Goal: Task Accomplishment & Management: Use online tool/utility

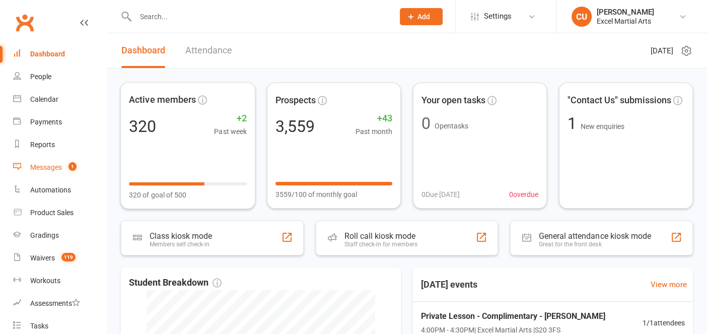
click at [62, 161] on link "Messages 1" at bounding box center [59, 167] width 93 height 23
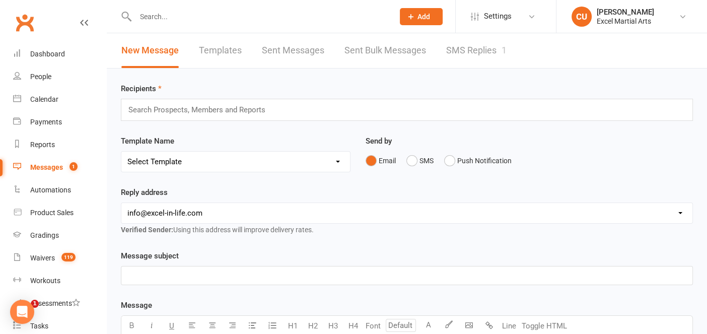
click at [453, 50] on link "SMS Replies 1" at bounding box center [476, 50] width 60 height 35
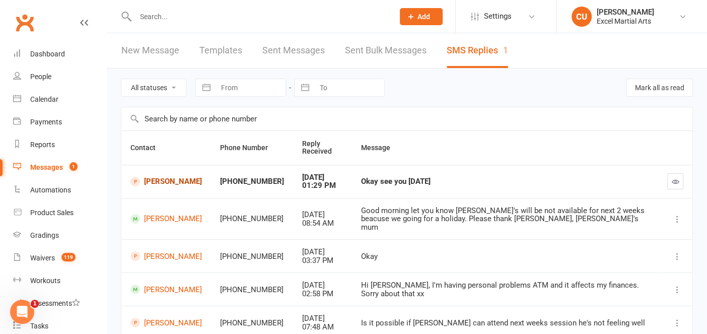
click at [155, 178] on link "[PERSON_NAME]" at bounding box center [166, 182] width 72 height 10
click at [673, 185] on button "button" at bounding box center [675, 181] width 16 height 16
click at [166, 53] on link "New Message" at bounding box center [150, 50] width 58 height 35
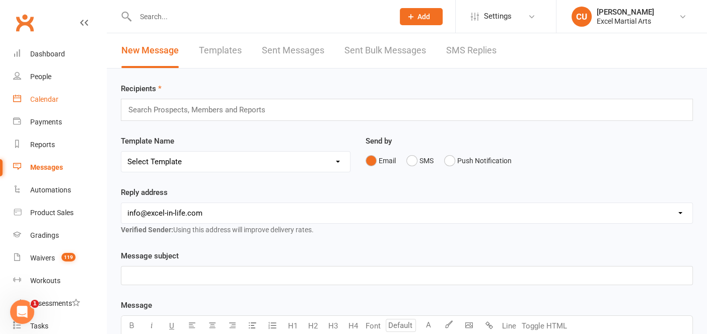
click at [55, 96] on div "Calendar" at bounding box center [44, 99] width 28 height 8
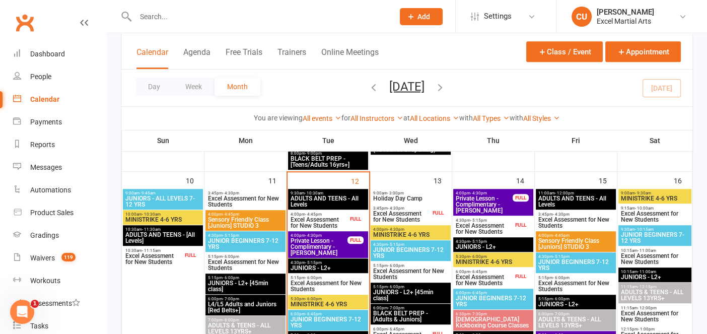
scroll to position [577, 0]
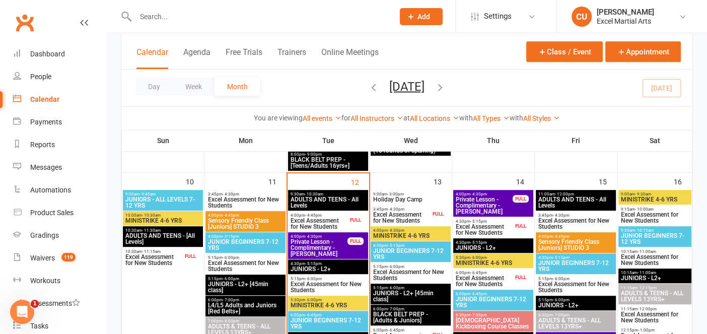
click at [399, 192] on span "- 3:00pm" at bounding box center [395, 194] width 17 height 5
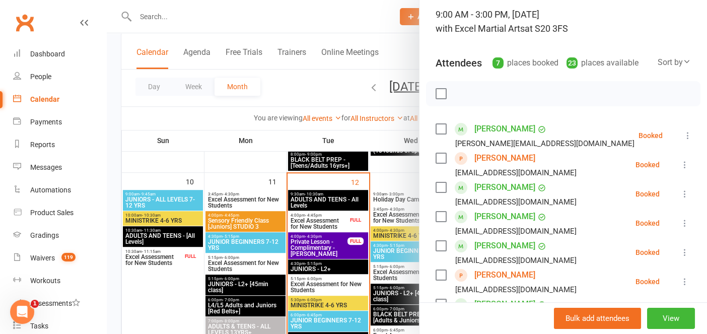
scroll to position [0, 0]
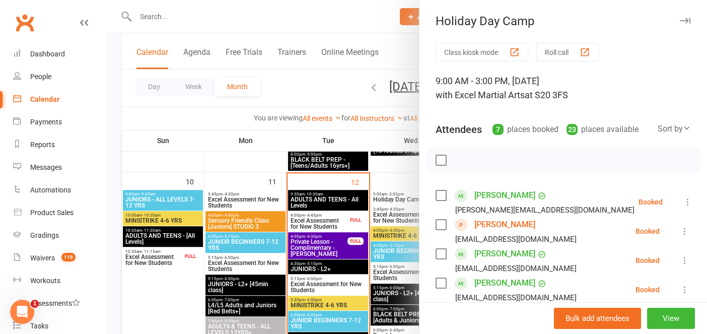
click at [400, 47] on div at bounding box center [407, 167] width 600 height 334
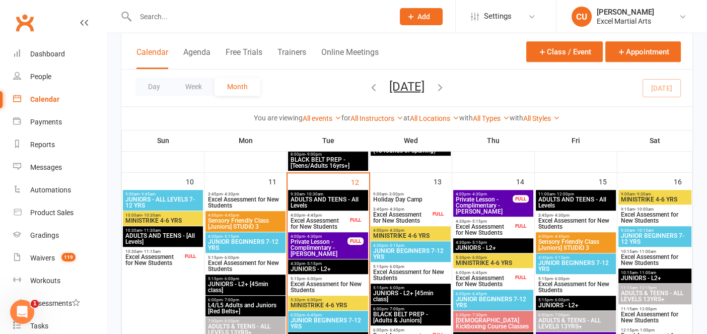
click at [137, 13] on input "text" at bounding box center [259, 17] width 254 height 14
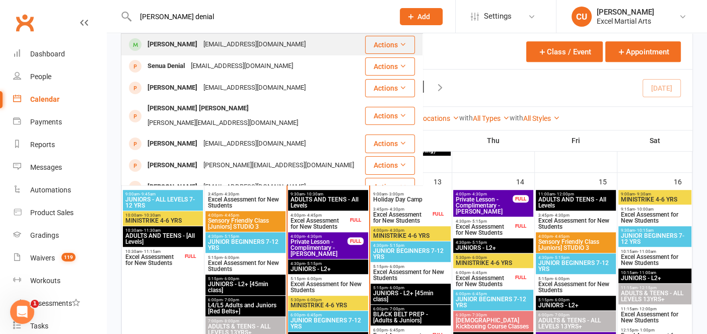
type input "[PERSON_NAME] denial"
click at [161, 42] on div "[PERSON_NAME]" at bounding box center [173, 44] width 56 height 15
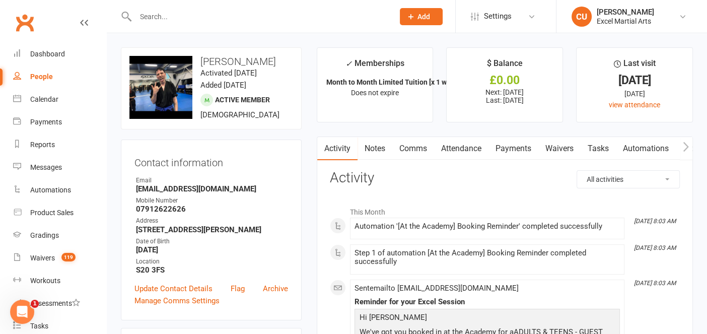
click at [467, 144] on link "Attendance" at bounding box center [461, 148] width 54 height 23
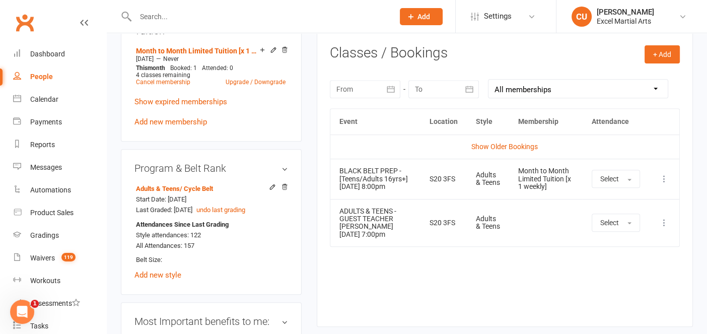
scroll to position [409, 0]
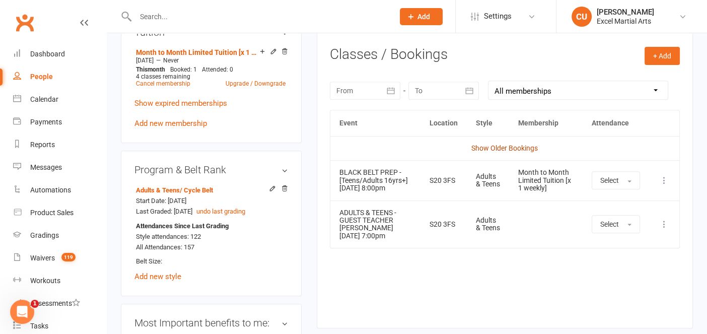
click at [496, 148] on link "Show Older Bookings" at bounding box center [504, 148] width 66 height 8
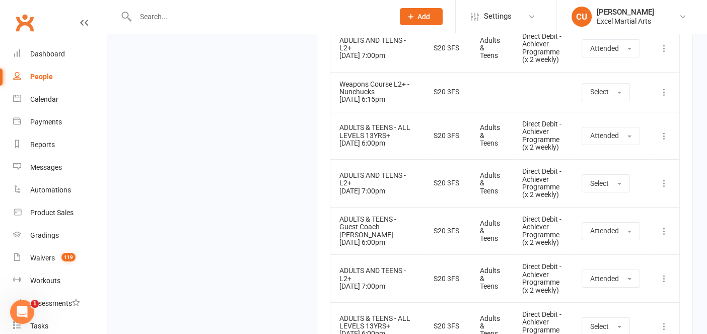
scroll to position [22616, 0]
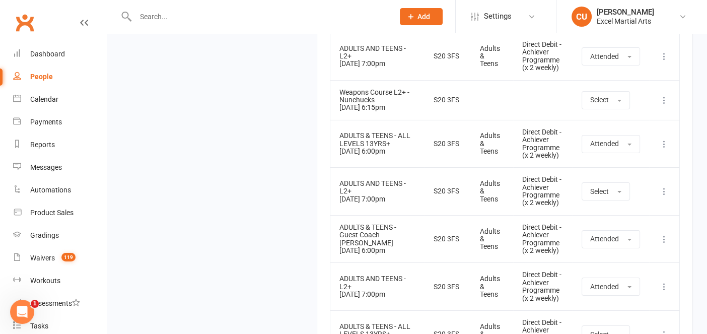
click at [46, 71] on link "People" at bounding box center [59, 76] width 93 height 23
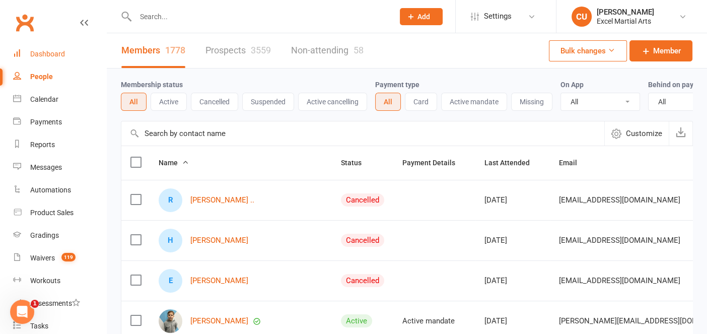
click at [54, 57] on div "Dashboard" at bounding box center [47, 54] width 35 height 8
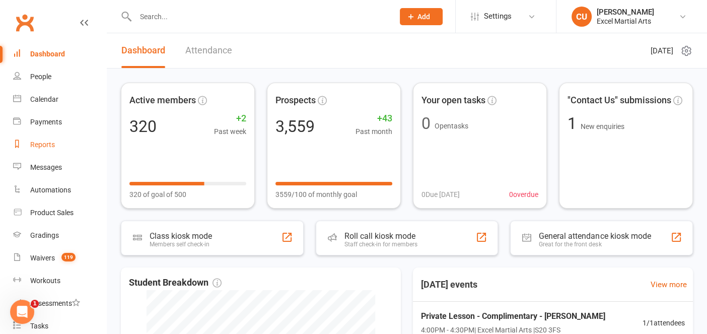
click at [42, 142] on div "Reports" at bounding box center [42, 145] width 25 height 8
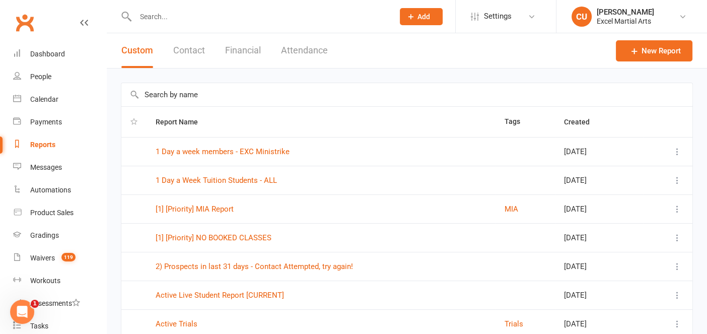
click at [169, 92] on input "text" at bounding box center [406, 94] width 571 height 23
click at [215, 210] on link "[1] [Priority] MIA Report" at bounding box center [195, 208] width 78 height 9
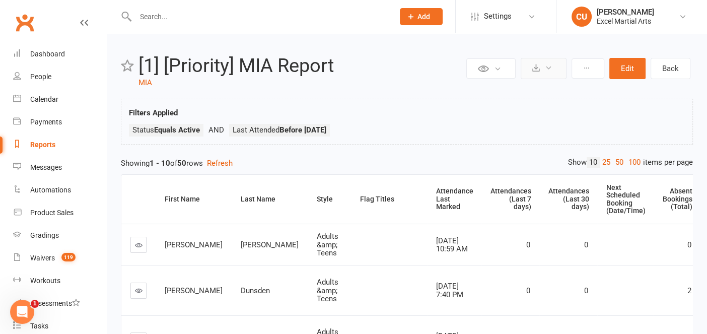
click at [548, 66] on icon at bounding box center [549, 68] width 8 height 8
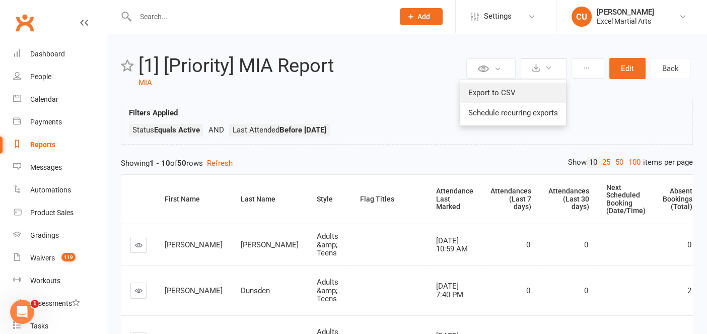
click at [519, 91] on link "Export to CSV" at bounding box center [513, 93] width 106 height 20
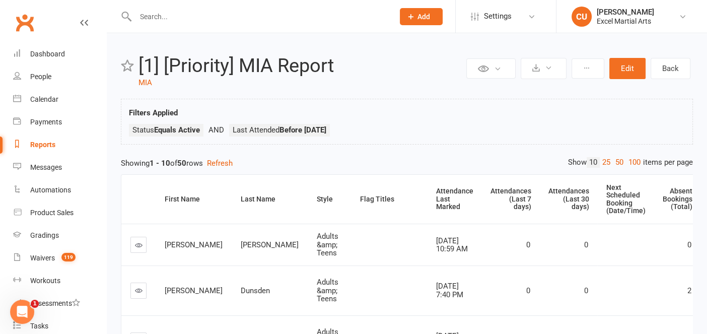
click at [158, 16] on input "text" at bounding box center [259, 17] width 254 height 14
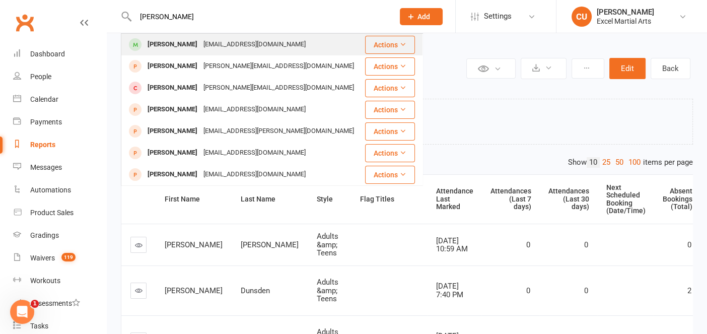
type input "[PERSON_NAME]"
click at [168, 41] on div "[PERSON_NAME]" at bounding box center [173, 44] width 56 height 15
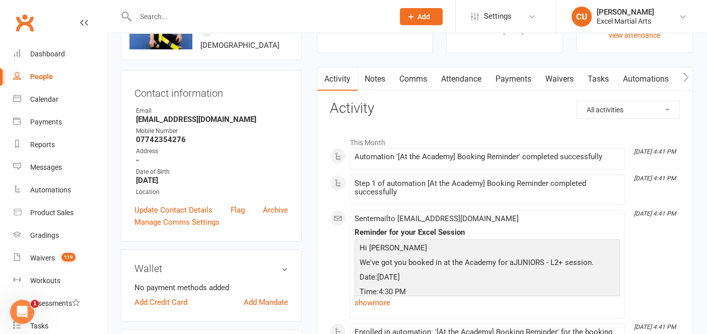
scroll to position [71, 0]
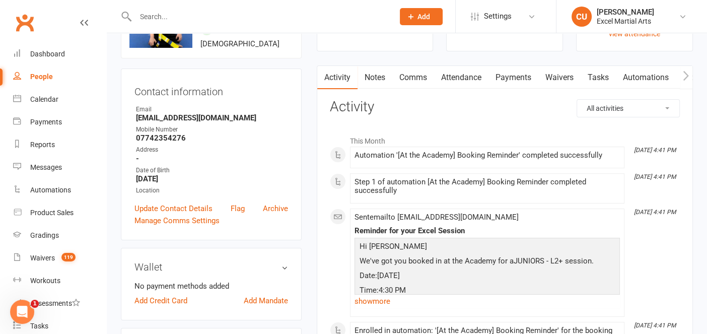
click at [381, 83] on link "Notes" at bounding box center [375, 77] width 35 height 23
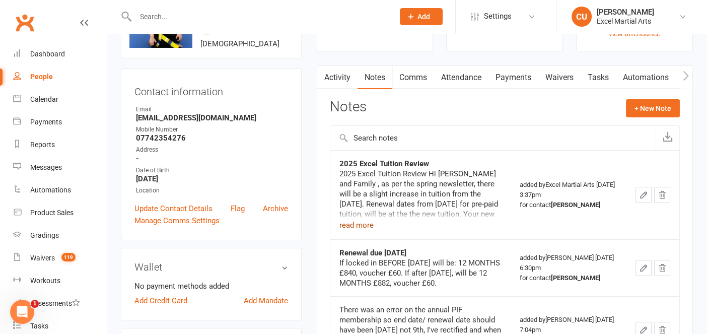
click at [357, 225] on button "read more" at bounding box center [356, 225] width 34 height 12
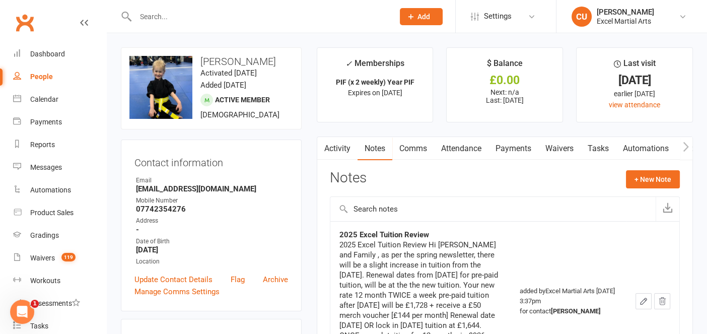
click at [137, 14] on input "text" at bounding box center [259, 17] width 254 height 14
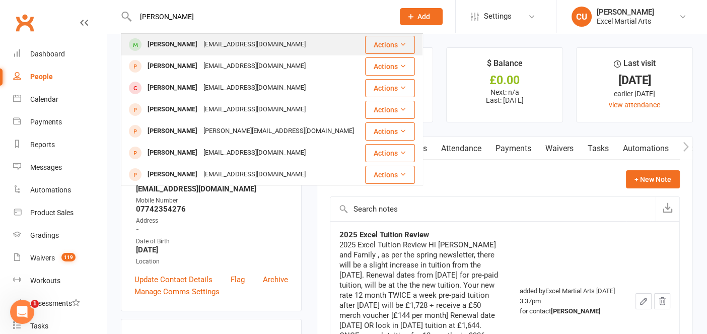
type input "[PERSON_NAME]"
click at [173, 43] on div "[PERSON_NAME]" at bounding box center [173, 44] width 56 height 15
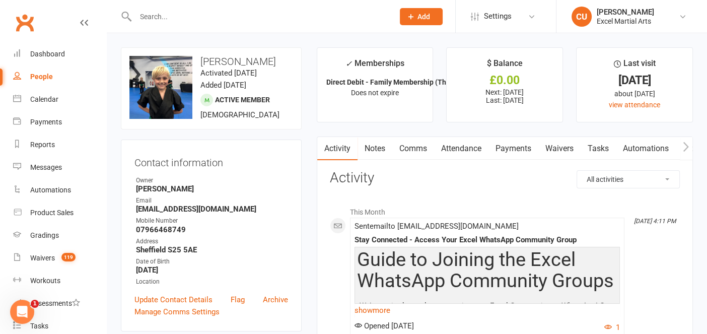
click at [169, 9] on div at bounding box center [254, 16] width 266 height 33
click at [49, 104] on link "Calendar" at bounding box center [59, 99] width 93 height 23
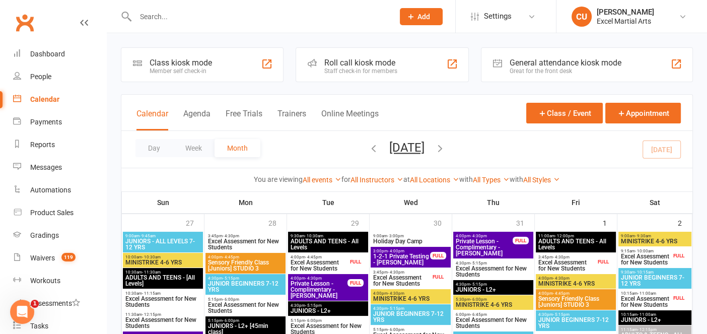
click at [446, 147] on icon "button" at bounding box center [440, 148] width 11 height 11
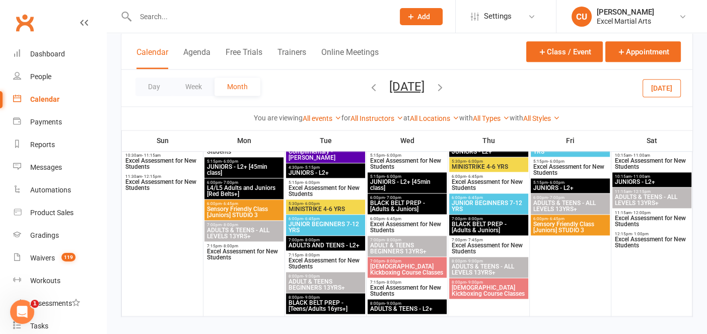
scroll to position [1361, 0]
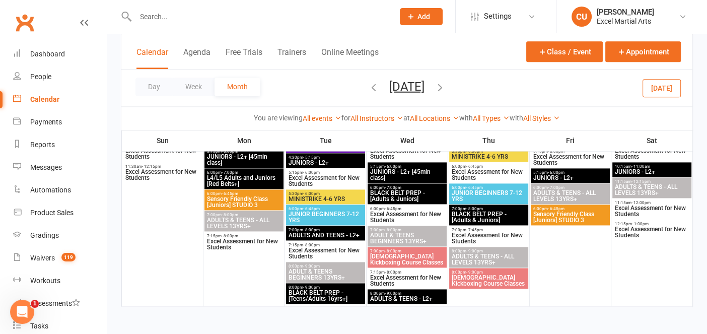
click at [446, 84] on icon "button" at bounding box center [440, 86] width 11 height 11
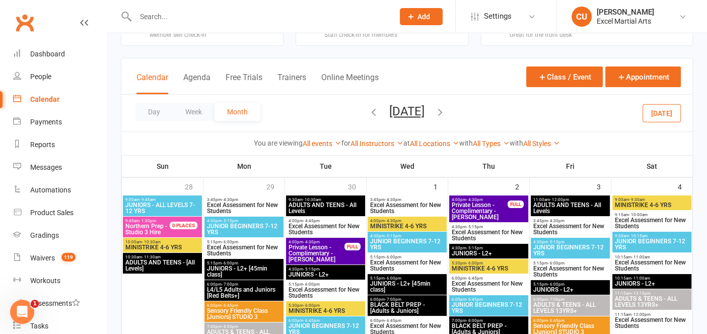
scroll to position [0, 0]
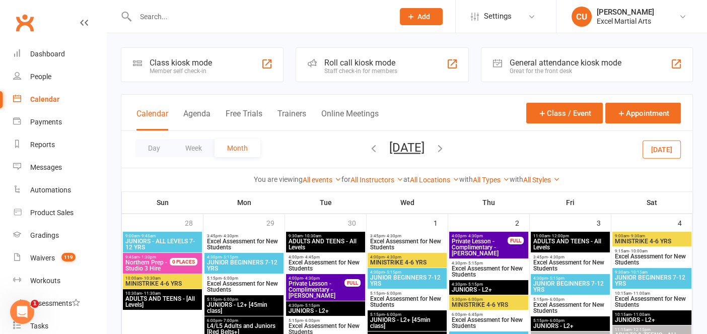
click at [231, 19] on input "text" at bounding box center [259, 17] width 254 height 14
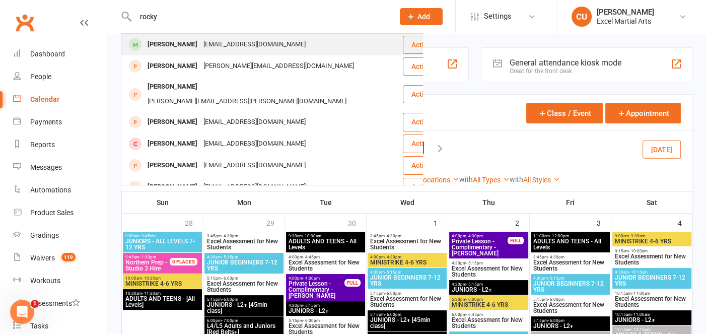
type input "rocky"
click at [208, 38] on div "[EMAIL_ADDRESS][DOMAIN_NAME]" at bounding box center [254, 44] width 108 height 15
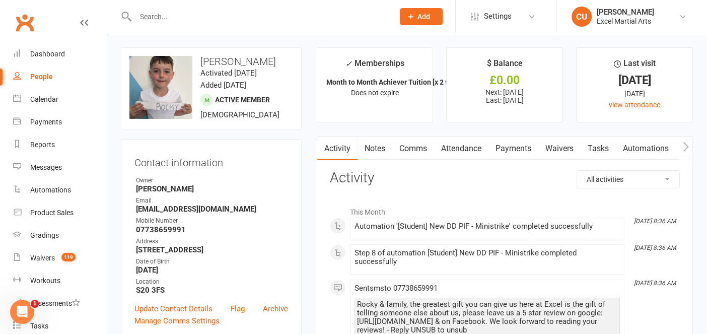
click at [48, 75] on div "People" at bounding box center [41, 77] width 23 height 8
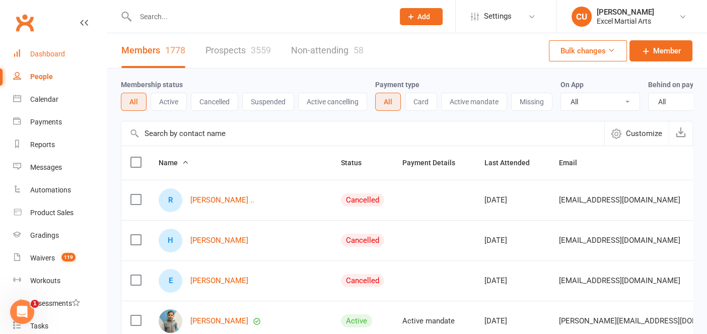
click at [39, 55] on div "Dashboard" at bounding box center [47, 54] width 35 height 8
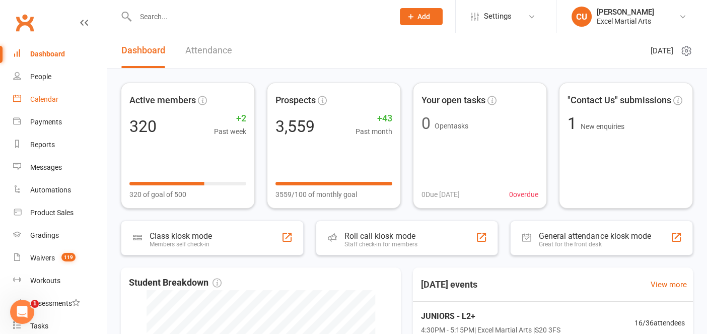
click at [48, 100] on div "Calendar" at bounding box center [44, 99] width 28 height 8
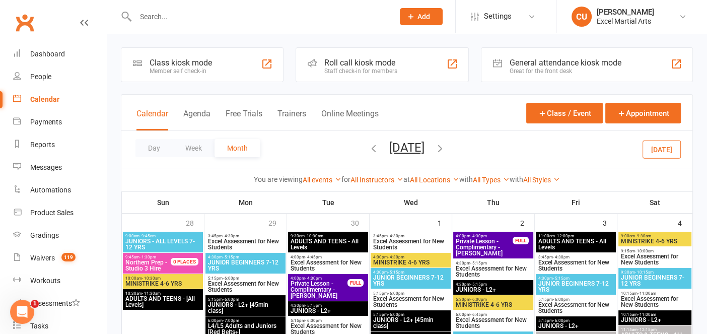
click at [157, 15] on input "text" at bounding box center [259, 17] width 254 height 14
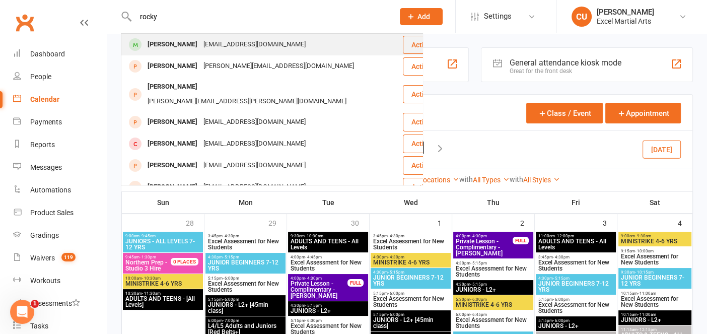
type input "rocky"
click at [163, 42] on div "[PERSON_NAME]" at bounding box center [173, 44] width 56 height 15
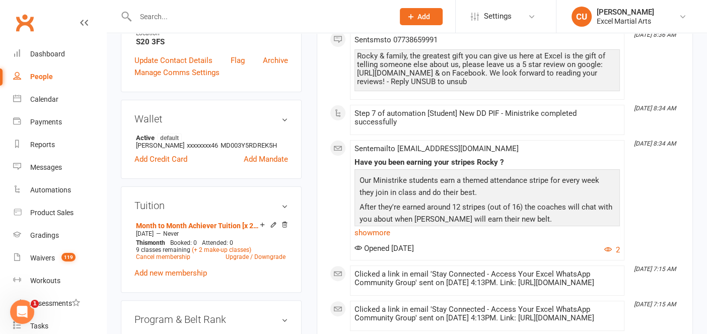
scroll to position [280, 0]
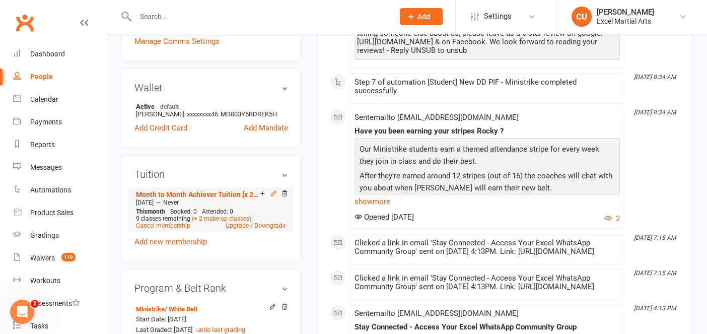
click at [270, 197] on icon at bounding box center [273, 193] width 7 height 7
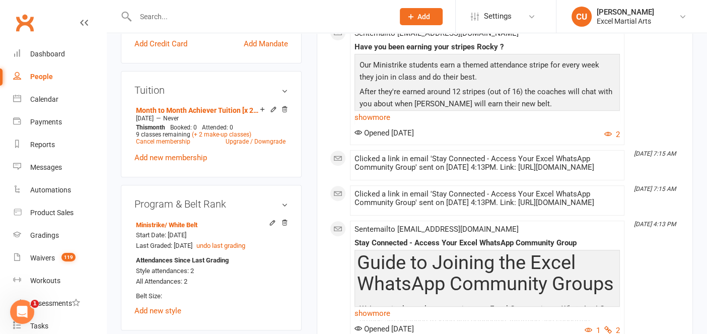
scroll to position [365, 0]
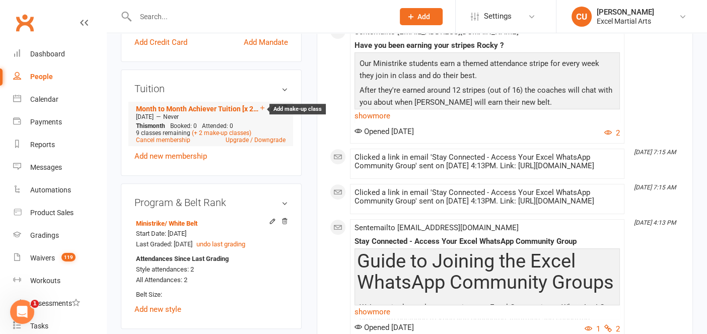
click at [261, 110] on icon at bounding box center [262, 108] width 4 height 4
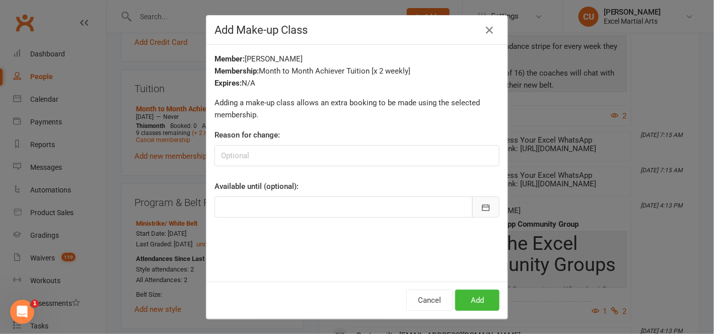
click at [474, 205] on button "button" at bounding box center [485, 206] width 27 height 21
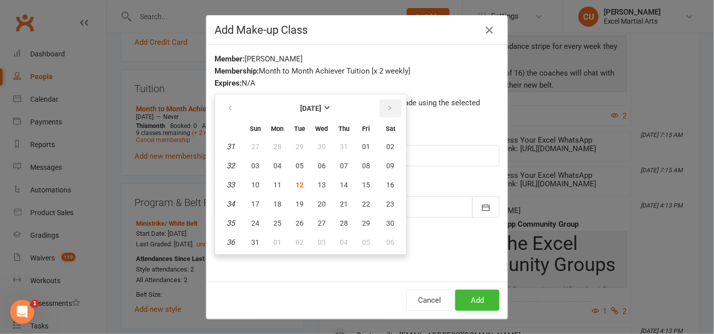
click at [381, 99] on button "button" at bounding box center [391, 108] width 22 height 18
click at [296, 219] on span "30" at bounding box center [300, 223] width 8 height 8
type input "[DATE]"
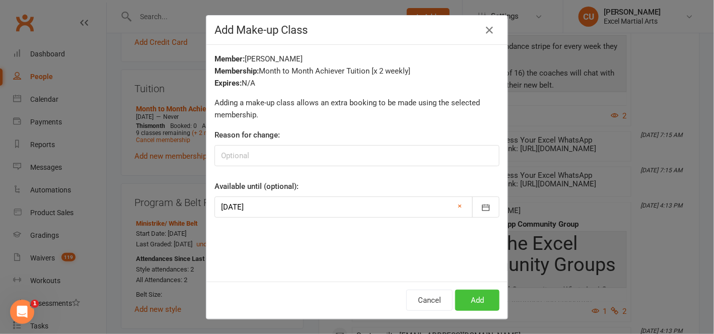
click at [466, 295] on button "Add" at bounding box center [477, 300] width 44 height 21
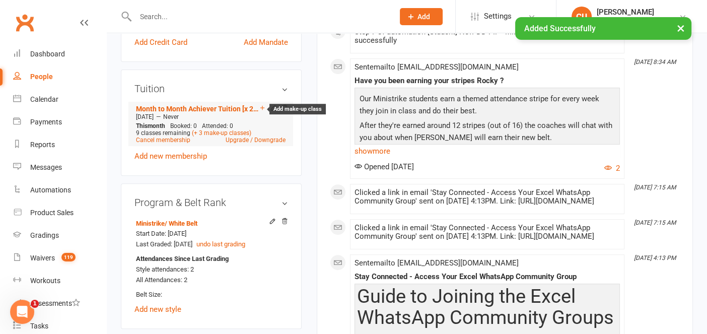
click at [263, 111] on icon at bounding box center [262, 107] width 7 height 7
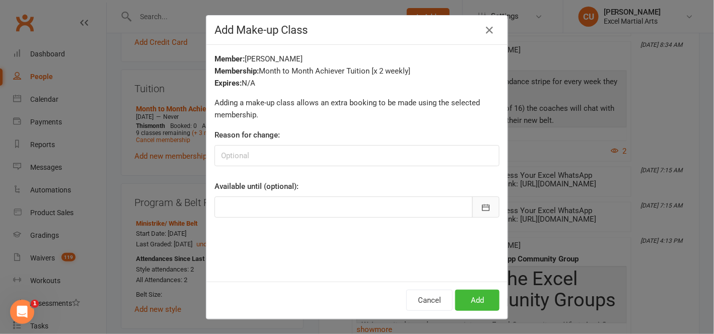
click at [474, 202] on button "button" at bounding box center [485, 206] width 27 height 21
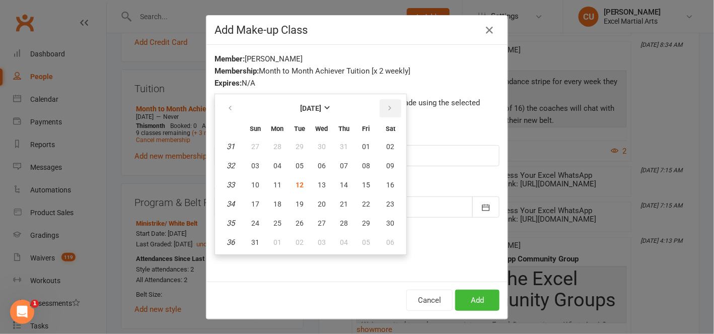
click at [386, 106] on icon "button" at bounding box center [389, 108] width 7 height 8
click at [297, 219] on span "30" at bounding box center [300, 223] width 8 height 8
type input "[DATE]"
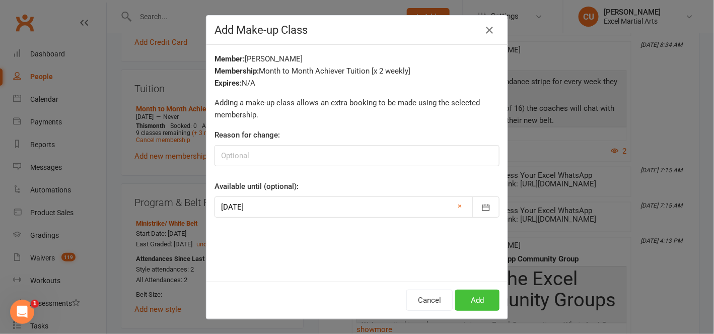
click at [487, 298] on button "Add" at bounding box center [477, 300] width 44 height 21
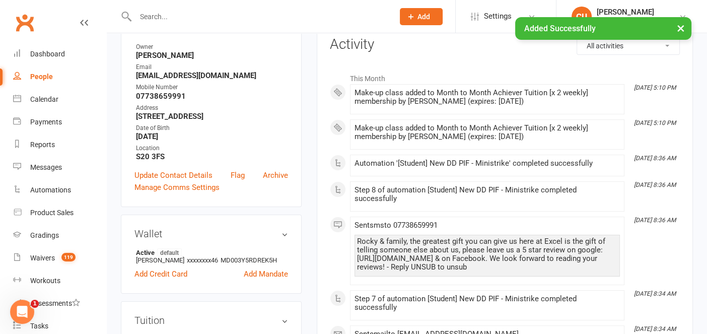
scroll to position [0, 0]
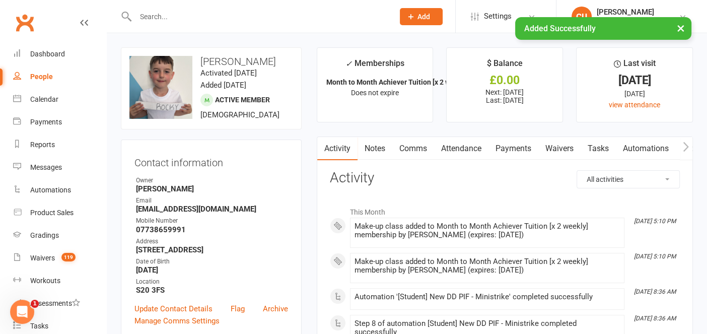
click at [372, 150] on link "Notes" at bounding box center [375, 148] width 35 height 23
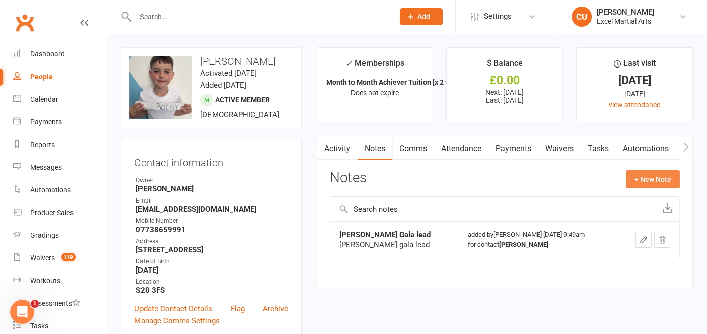
click at [645, 184] on button "+ New Note" at bounding box center [653, 179] width 54 height 18
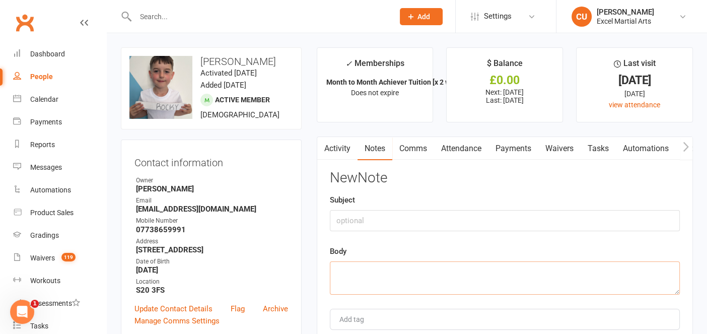
click at [361, 264] on textarea at bounding box center [505, 277] width 350 height 33
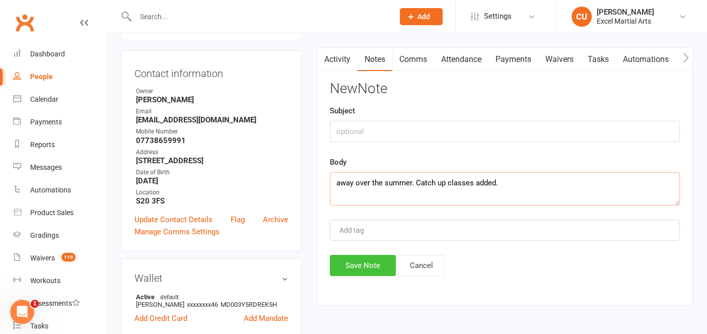
type textarea "away over the summer. Catch up classes added."
click at [351, 269] on button "Save Note" at bounding box center [363, 265] width 66 height 21
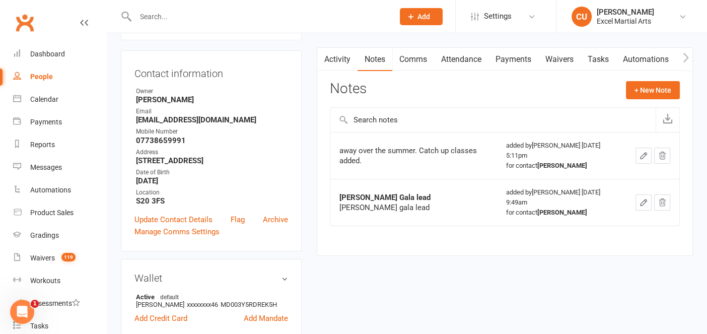
click at [160, 30] on div at bounding box center [254, 16] width 266 height 33
click at [158, 16] on input "text" at bounding box center [259, 17] width 254 height 14
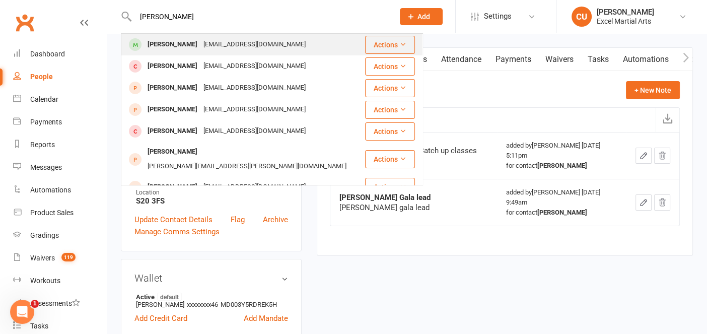
type input "[PERSON_NAME]"
click at [167, 44] on div "[PERSON_NAME]" at bounding box center [173, 44] width 56 height 15
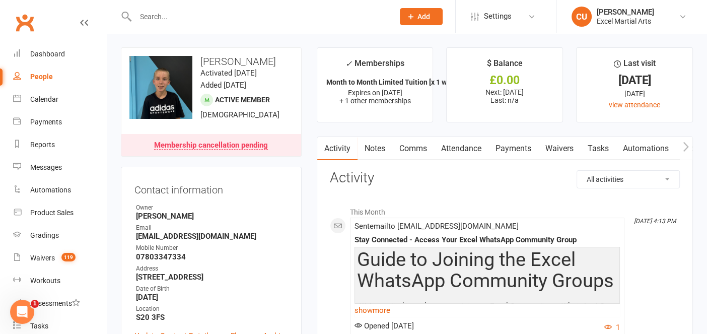
click at [373, 149] on link "Notes" at bounding box center [375, 148] width 35 height 23
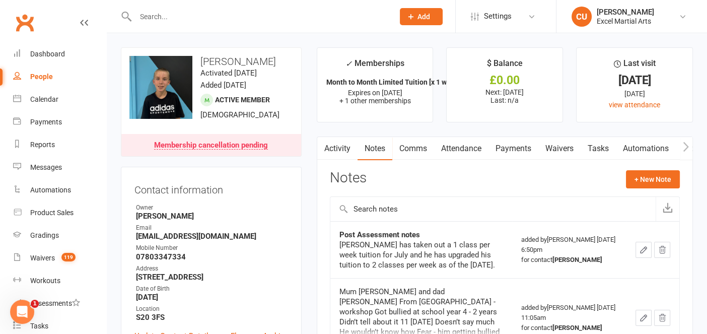
click at [149, 17] on input "text" at bounding box center [259, 17] width 254 height 14
type input "a"
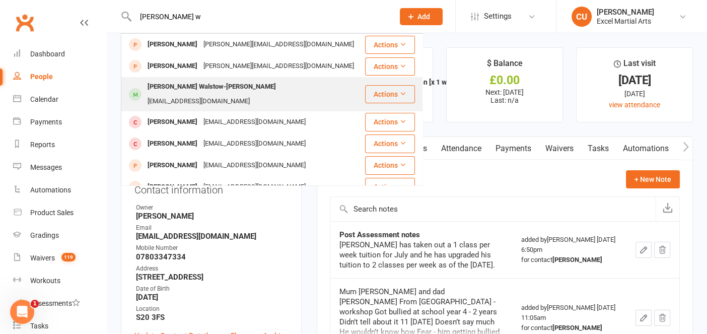
type input "[PERSON_NAME] w"
click at [171, 83] on div "[PERSON_NAME] Walstow-[PERSON_NAME]" at bounding box center [212, 87] width 134 height 15
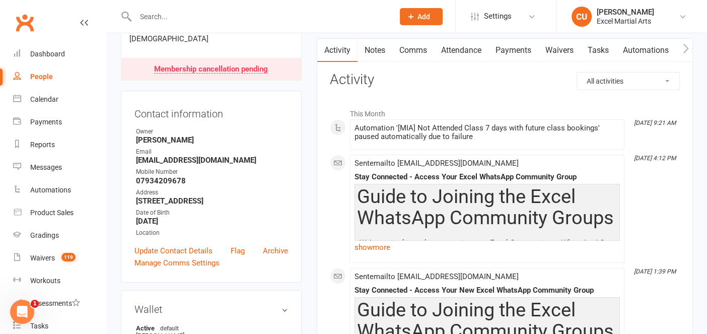
scroll to position [98, 0]
click at [371, 49] on link "Notes" at bounding box center [375, 50] width 35 height 23
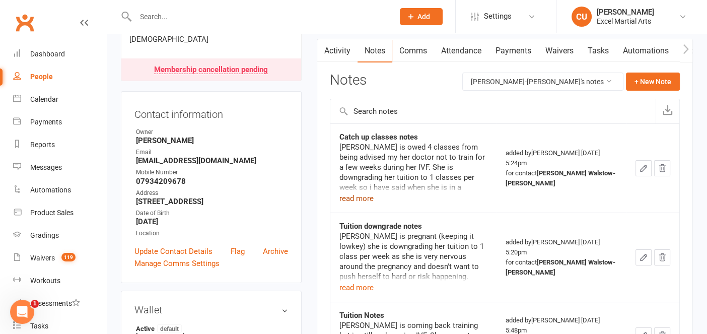
click at [348, 198] on button "read more" at bounding box center [356, 198] width 34 height 12
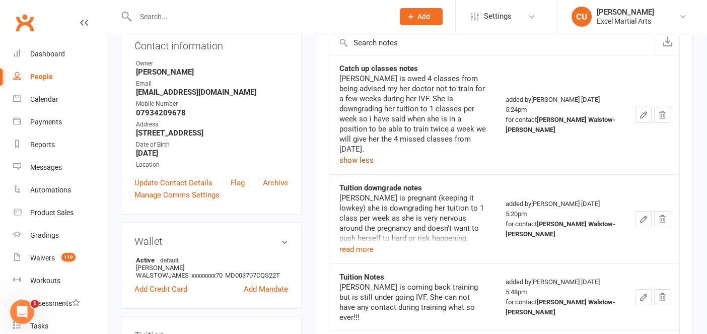
scroll to position [166, 0]
click at [357, 243] on button "read more" at bounding box center [356, 249] width 34 height 12
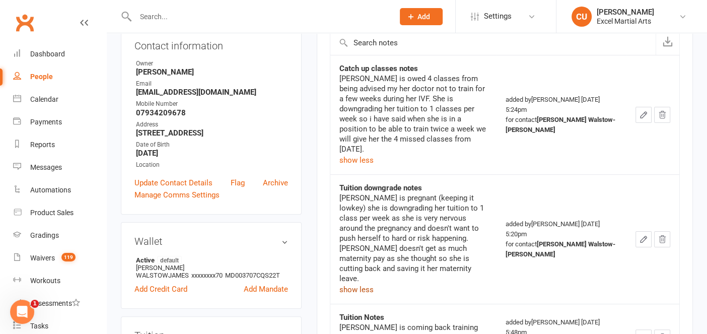
scroll to position [0, 0]
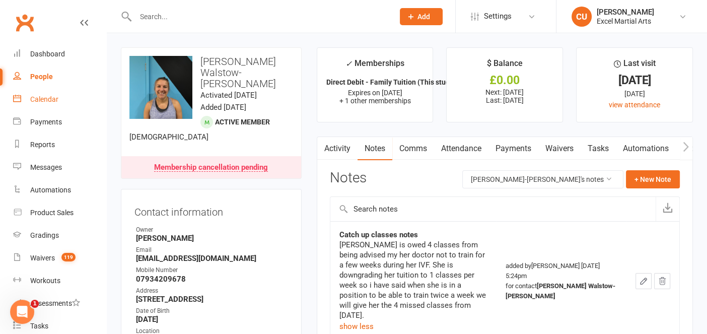
click at [38, 99] on div "Calendar" at bounding box center [44, 99] width 28 height 8
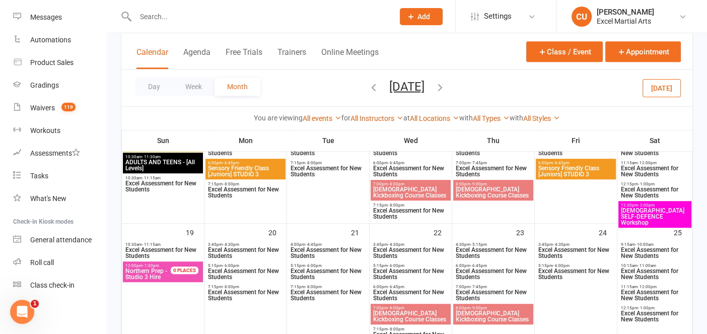
scroll to position [551, 0]
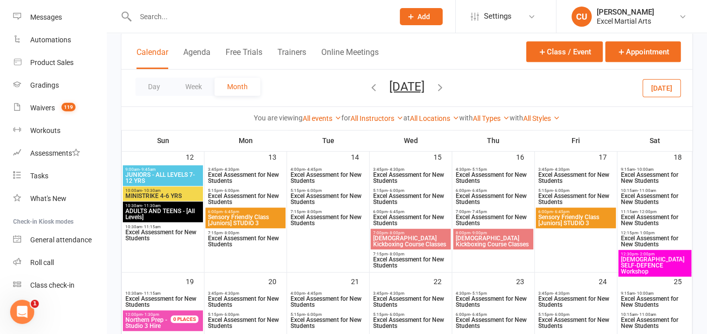
click at [368, 86] on icon "button" at bounding box center [373, 86] width 11 height 11
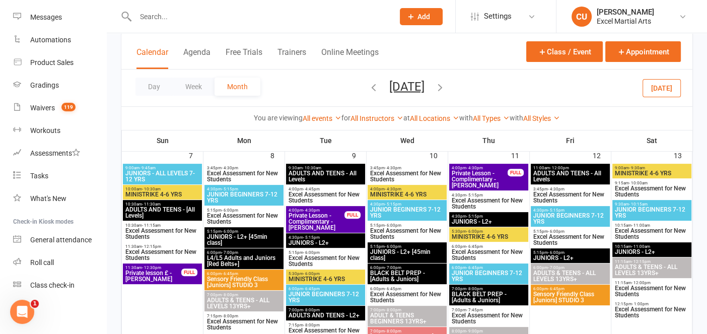
scroll to position [491, 0]
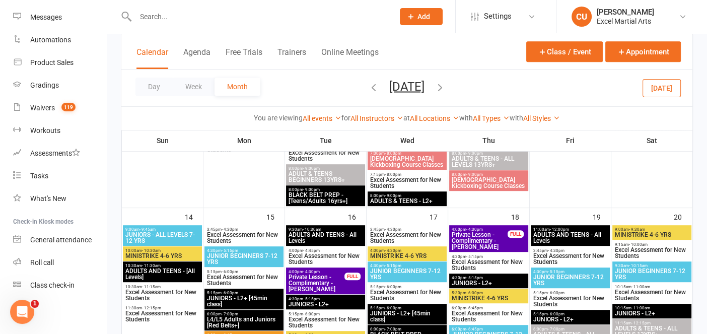
click at [368, 88] on icon "button" at bounding box center [373, 86] width 11 height 11
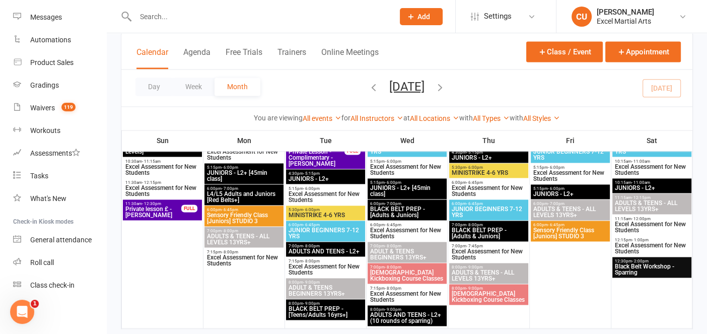
scroll to position [1434, 0]
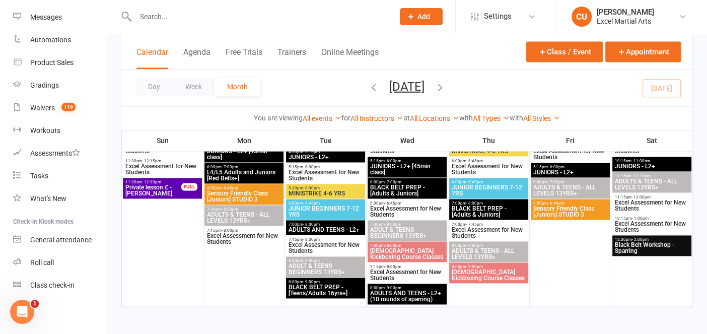
click at [446, 81] on icon "button" at bounding box center [440, 86] width 11 height 11
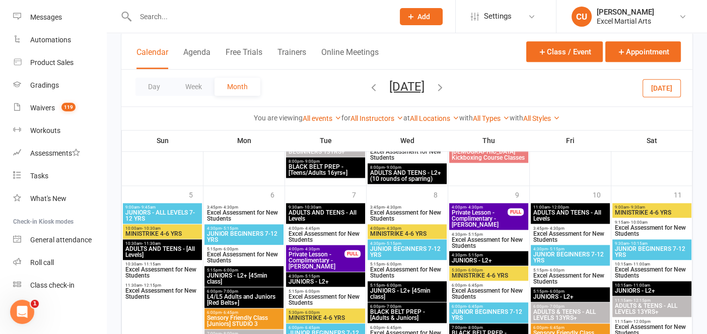
scroll to position [1361, 0]
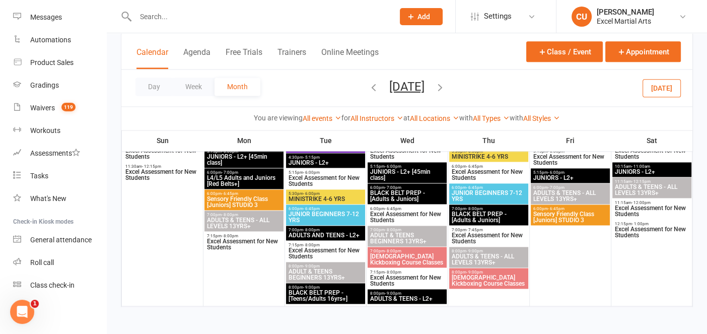
click at [446, 87] on icon "button" at bounding box center [440, 86] width 11 height 11
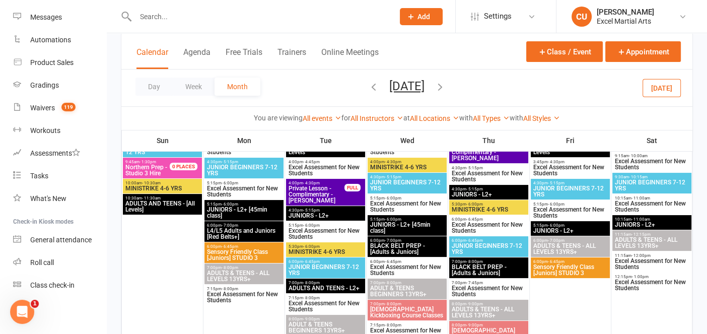
scroll to position [0, 0]
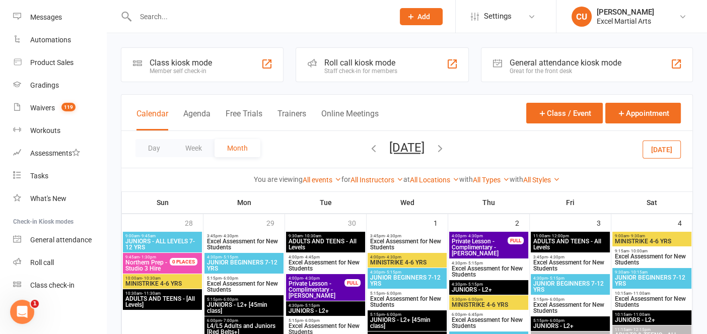
click at [368, 148] on icon "button" at bounding box center [373, 148] width 11 height 11
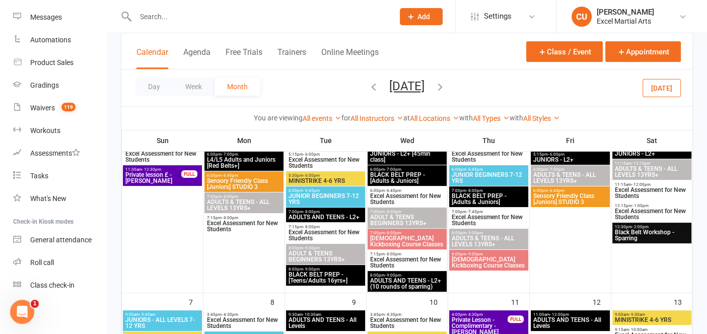
scroll to position [171, 0]
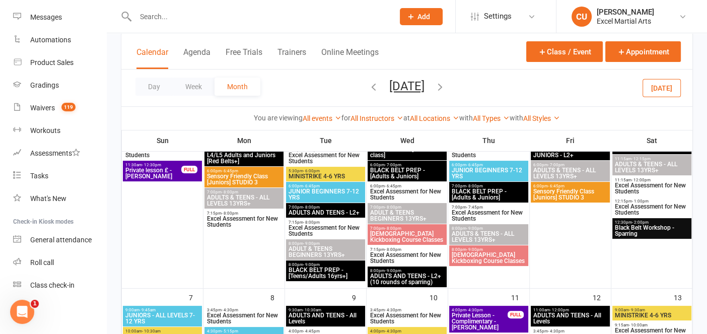
click at [368, 86] on icon "button" at bounding box center [373, 86] width 11 height 11
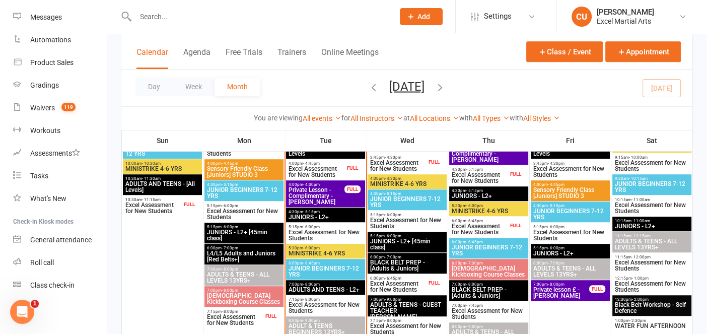
scroll to position [634, 0]
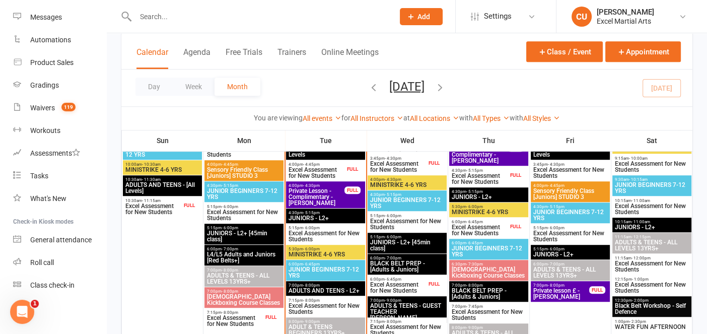
click at [341, 267] on span "JUNIOR BEGINNERS 7-12 YRS" at bounding box center [325, 272] width 75 height 12
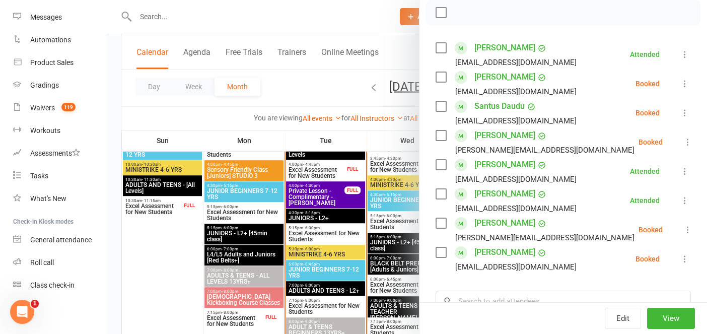
scroll to position [149, 0]
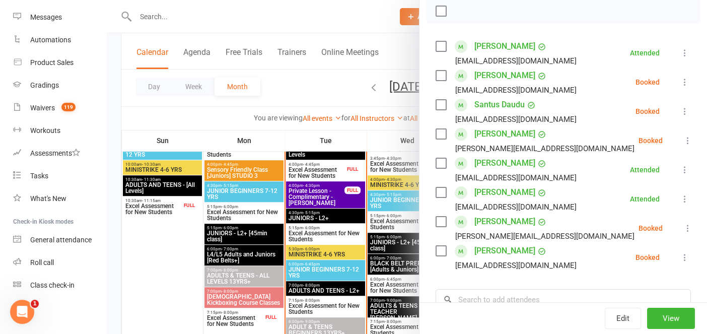
click at [307, 80] on div at bounding box center [407, 167] width 600 height 334
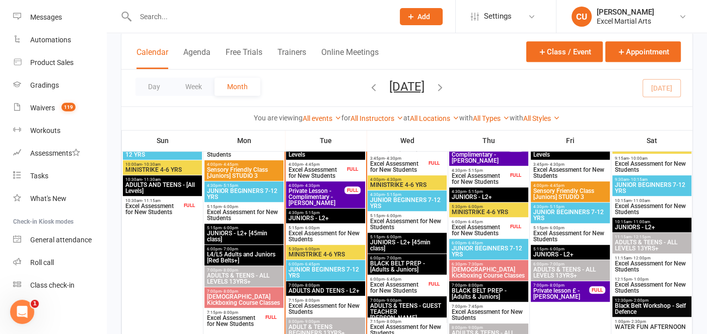
click at [325, 285] on span "7:00pm - 8:00pm" at bounding box center [325, 285] width 75 height 5
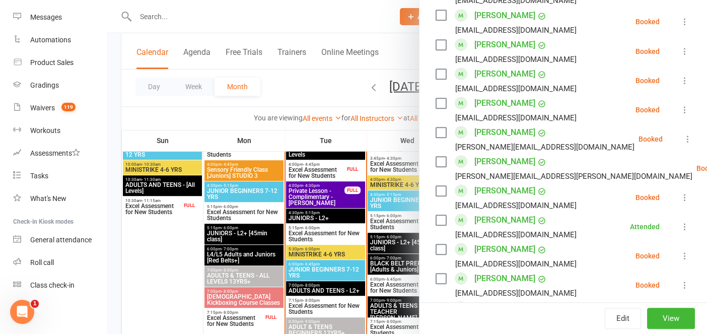
scroll to position [585, 0]
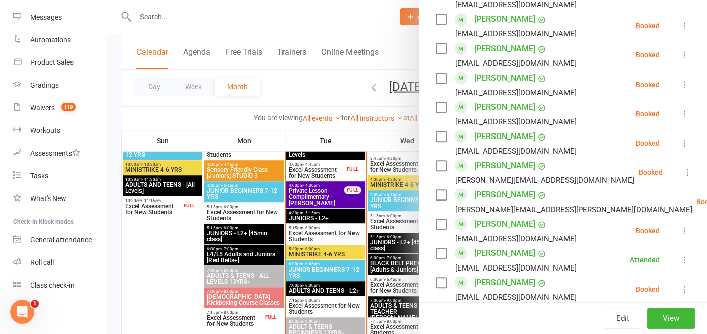
click at [322, 71] on div at bounding box center [407, 167] width 600 height 334
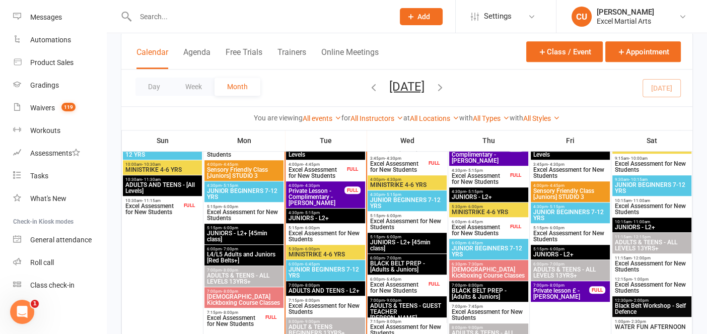
click at [166, 25] on div at bounding box center [254, 16] width 266 height 33
click at [153, 17] on input "text" at bounding box center [259, 17] width 254 height 14
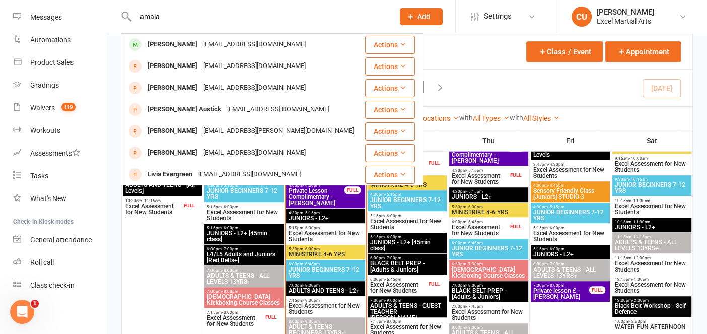
type input "amaia"
click at [157, 40] on div "[PERSON_NAME]" at bounding box center [173, 44] width 56 height 15
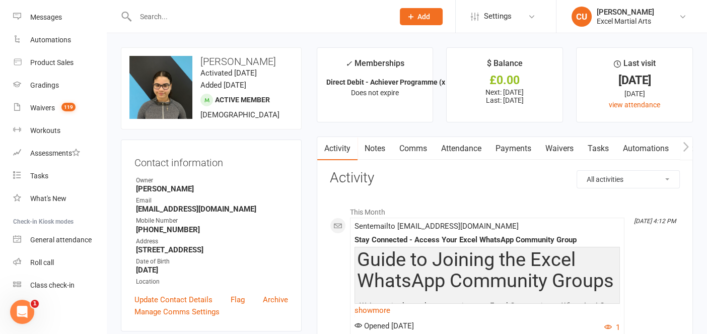
click at [460, 148] on link "Attendance" at bounding box center [461, 148] width 54 height 23
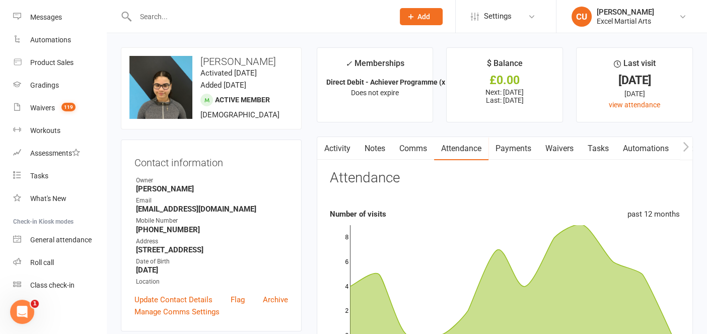
click at [190, 16] on input "text" at bounding box center [259, 17] width 254 height 14
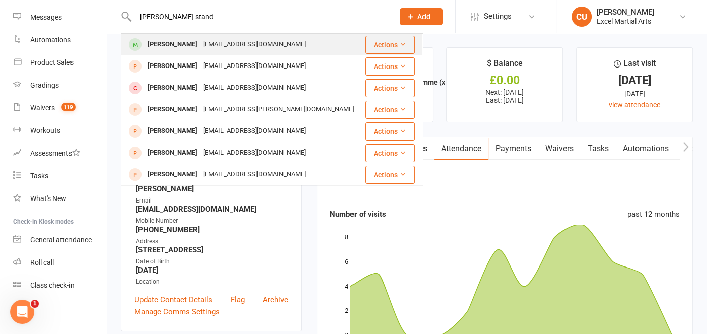
type input "[PERSON_NAME] stand"
click at [190, 46] on div "[PERSON_NAME]" at bounding box center [173, 44] width 56 height 15
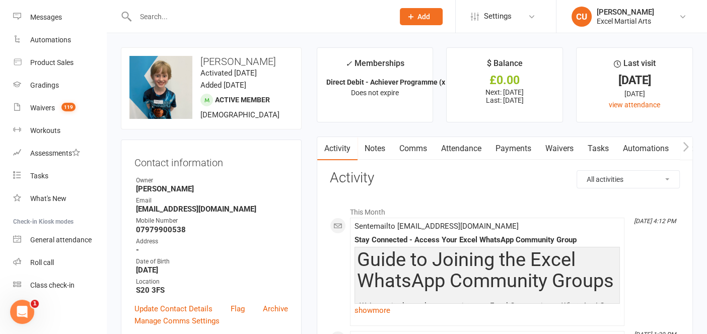
click at [458, 149] on link "Attendance" at bounding box center [461, 148] width 54 height 23
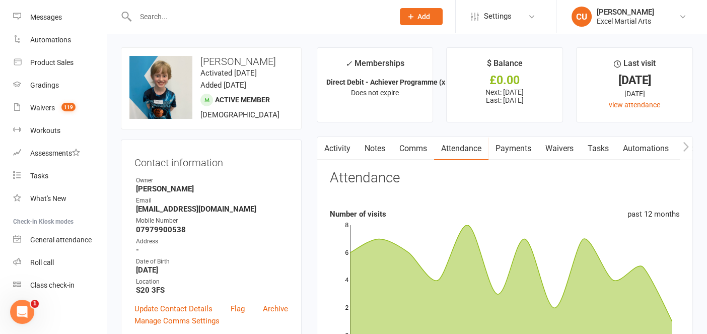
click at [170, 13] on input "text" at bounding box center [259, 17] width 254 height 14
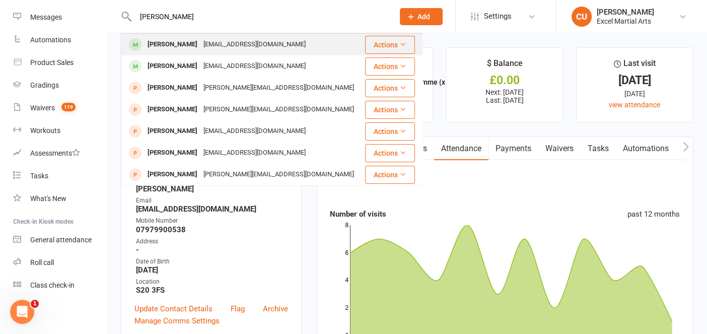
type input "[PERSON_NAME]"
click at [177, 45] on div "[PERSON_NAME]" at bounding box center [173, 44] width 56 height 15
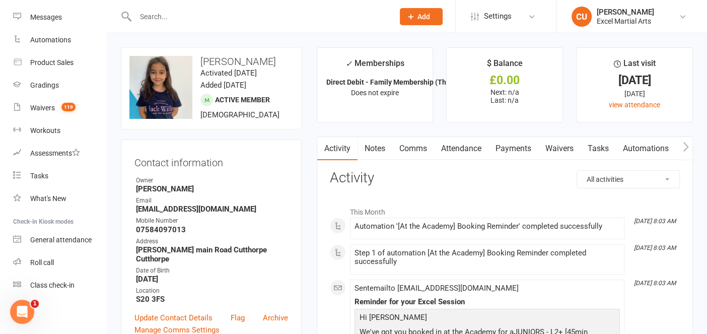
click at [449, 149] on link "Attendance" at bounding box center [461, 148] width 54 height 23
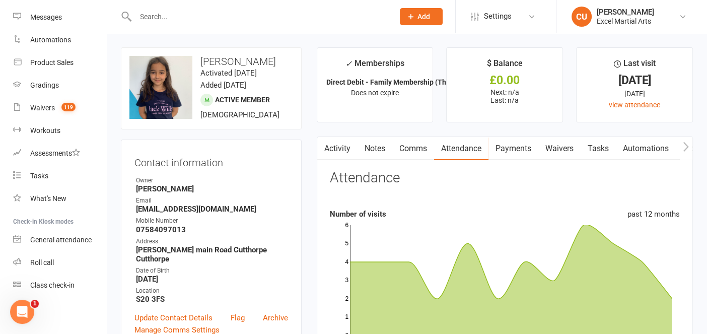
click at [203, 16] on input "text" at bounding box center [259, 17] width 254 height 14
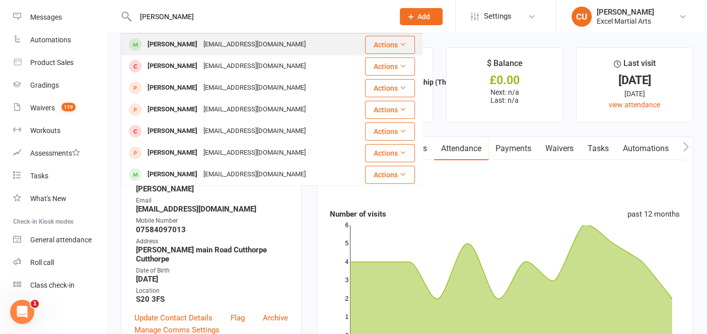
type input "[PERSON_NAME]"
click at [187, 41] on div "[PERSON_NAME]" at bounding box center [173, 44] width 56 height 15
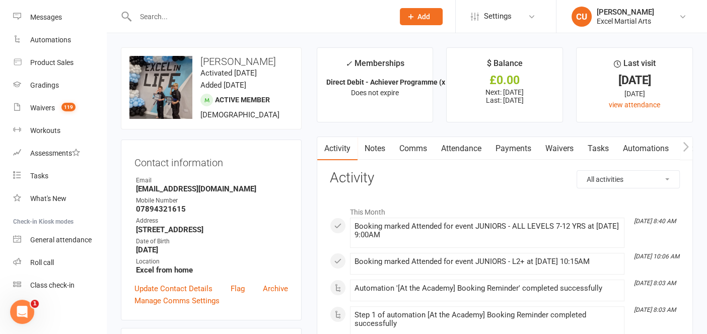
click at [451, 149] on link "Attendance" at bounding box center [461, 148] width 54 height 23
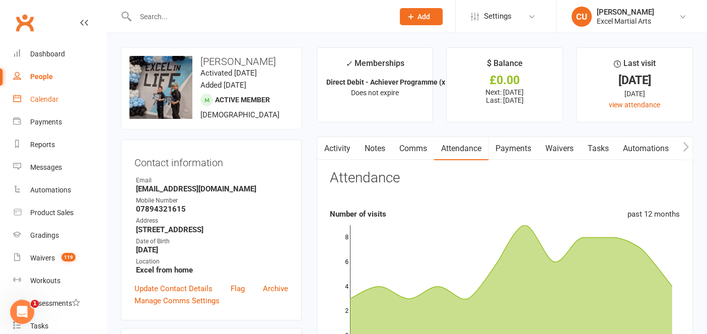
click at [42, 102] on div "Calendar" at bounding box center [44, 99] width 28 height 8
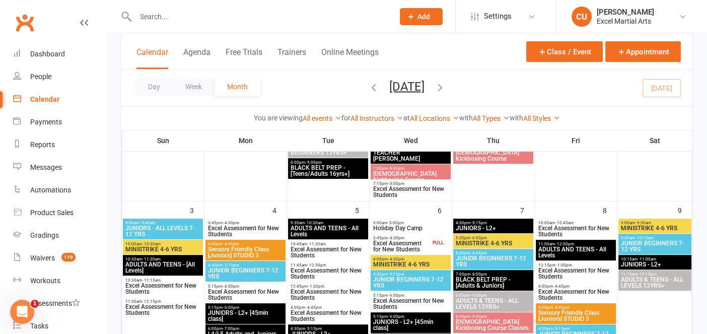
scroll to position [274, 0]
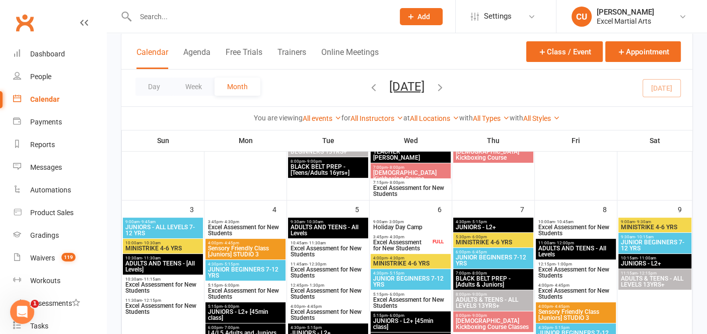
click at [446, 86] on icon "button" at bounding box center [440, 86] width 11 height 11
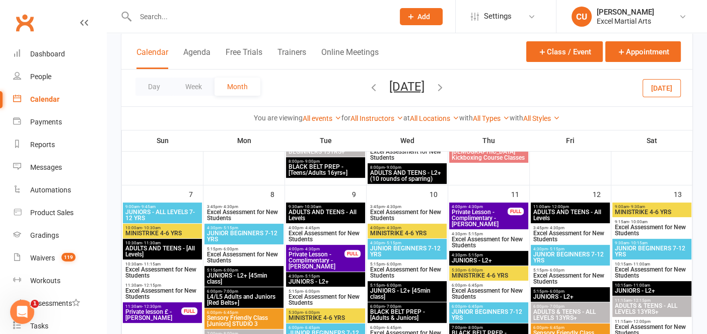
click at [446, 88] on icon "button" at bounding box center [440, 86] width 11 height 11
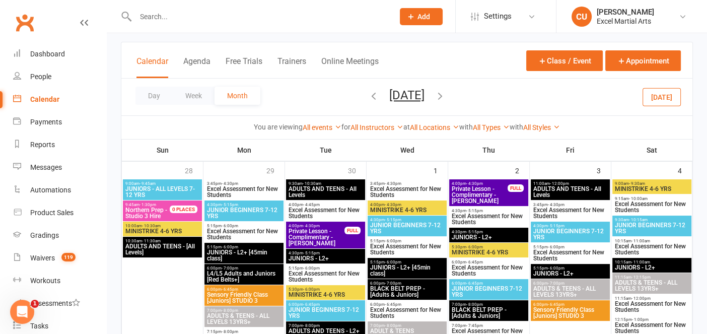
scroll to position [0, 0]
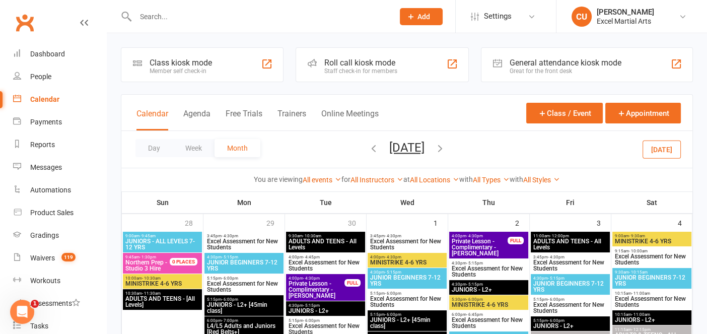
click at [368, 145] on icon "button" at bounding box center [373, 148] width 11 height 11
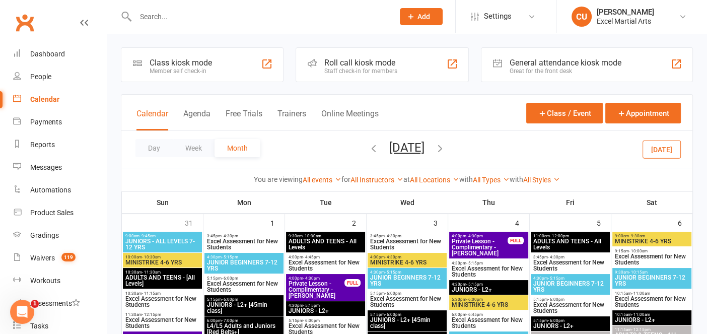
click at [368, 150] on icon "button" at bounding box center [373, 148] width 11 height 11
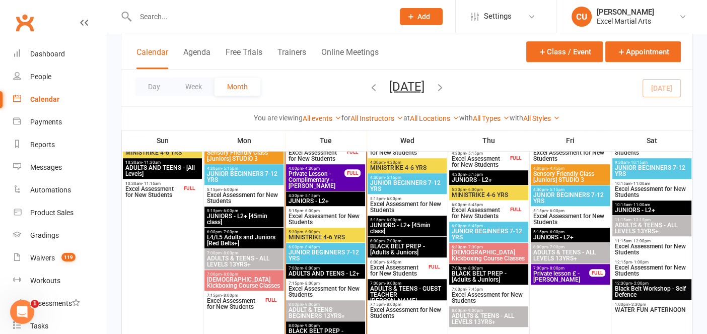
scroll to position [650, 0]
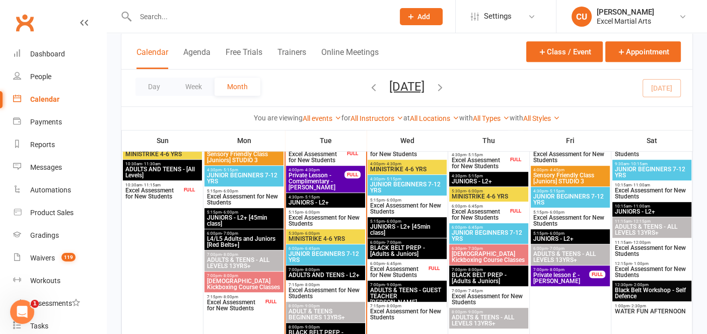
click at [330, 236] on span "MINISTRIKE 4-6 YRS" at bounding box center [325, 239] width 75 height 6
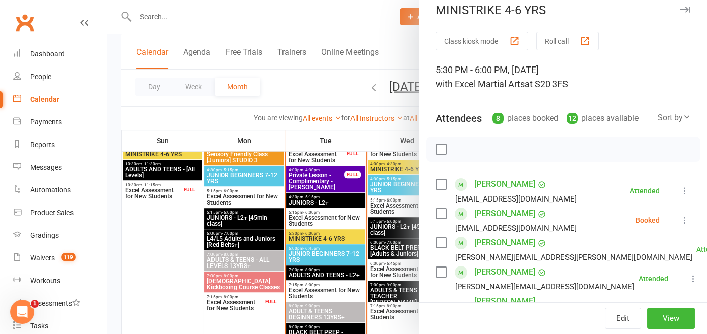
scroll to position [0, 0]
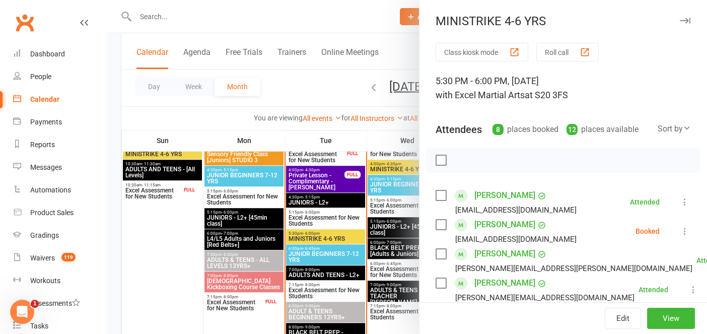
click at [405, 46] on div at bounding box center [407, 167] width 600 height 334
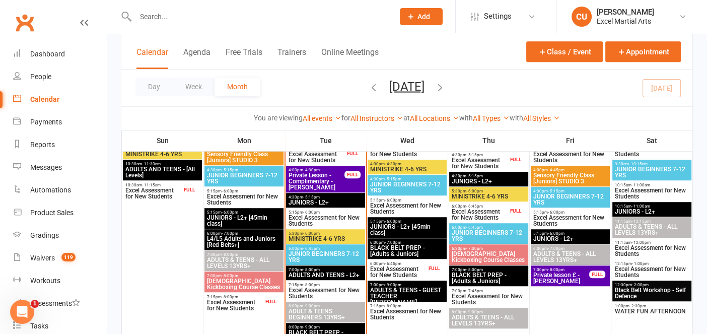
click at [165, 10] on input "text" at bounding box center [259, 17] width 254 height 14
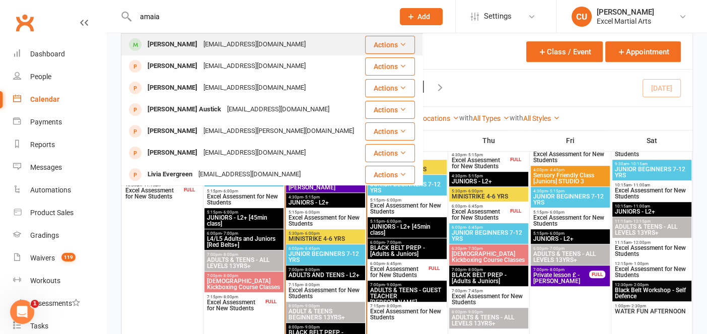
type input "amaia"
click at [153, 41] on div "[PERSON_NAME]" at bounding box center [173, 44] width 56 height 15
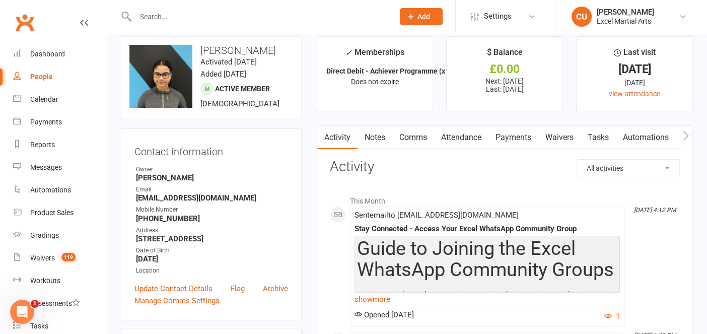
scroll to position [12, 0]
click at [505, 137] on link "Payments" at bounding box center [514, 136] width 50 height 23
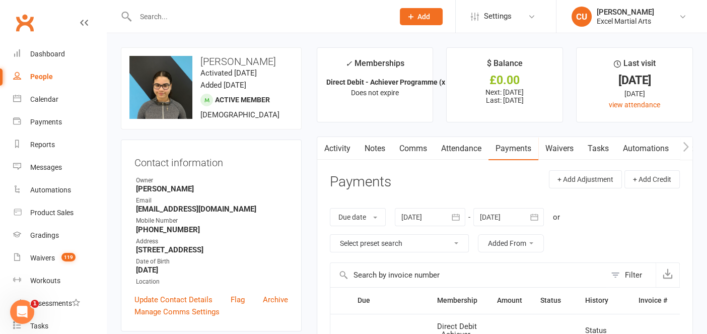
click at [330, 148] on link "Activity" at bounding box center [337, 148] width 40 height 23
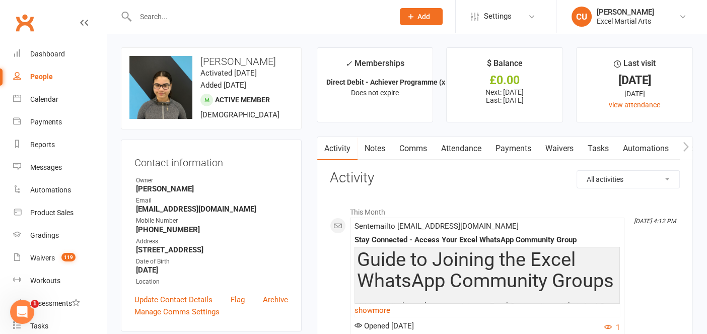
click at [370, 147] on link "Notes" at bounding box center [375, 148] width 35 height 23
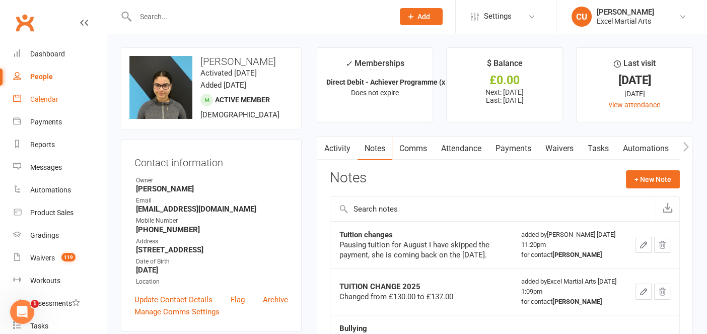
click at [44, 97] on div "Calendar" at bounding box center [44, 99] width 28 height 8
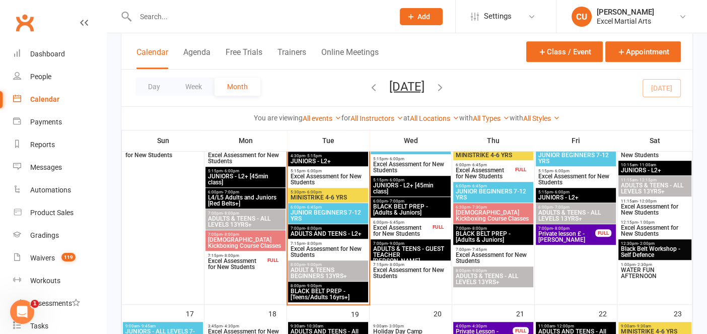
scroll to position [686, 0]
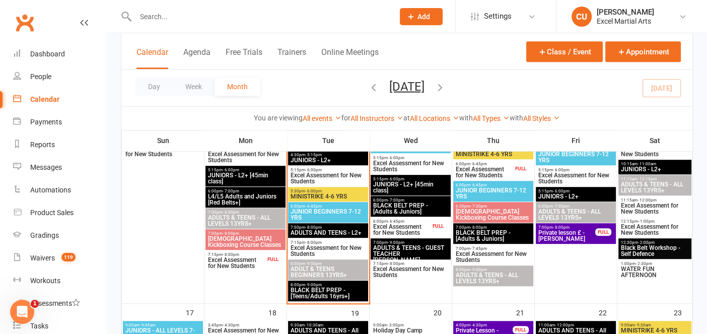
click at [412, 249] on span "ADULTS & TEENS - GUEST TEACHER [PERSON_NAME]" at bounding box center [411, 254] width 76 height 18
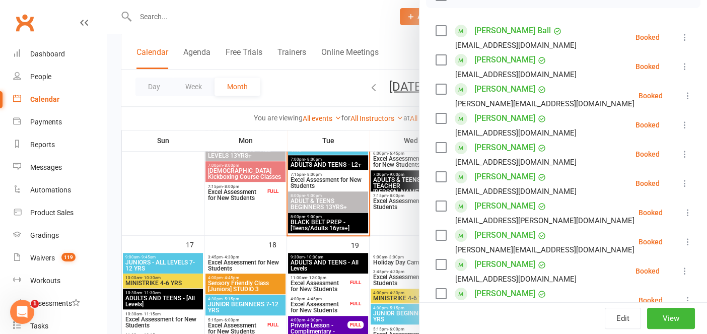
scroll to position [147, 0]
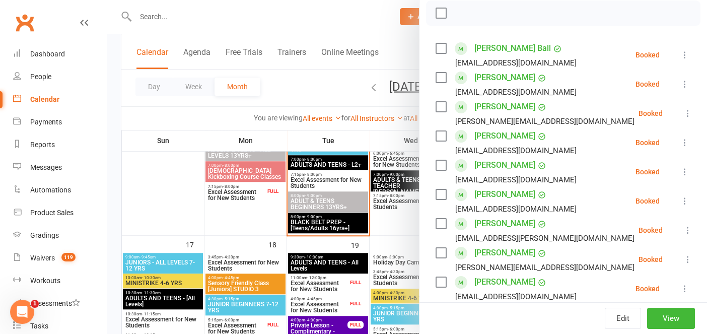
click at [405, 51] on div at bounding box center [407, 167] width 600 height 334
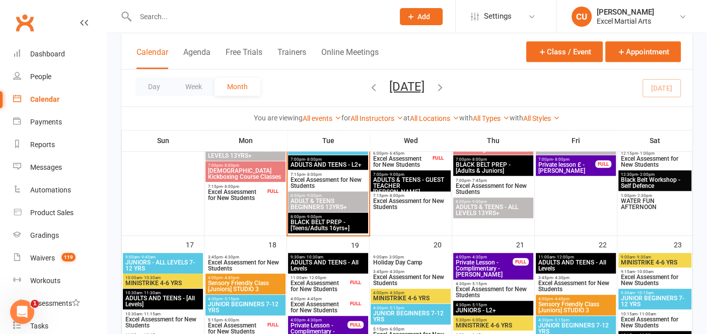
click at [395, 183] on span "ADULTS & TEENS - GUEST TEACHER [PERSON_NAME]" at bounding box center [411, 186] width 76 height 18
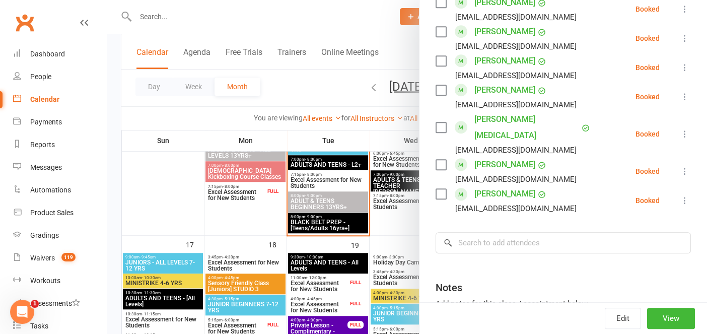
scroll to position [1029, 0]
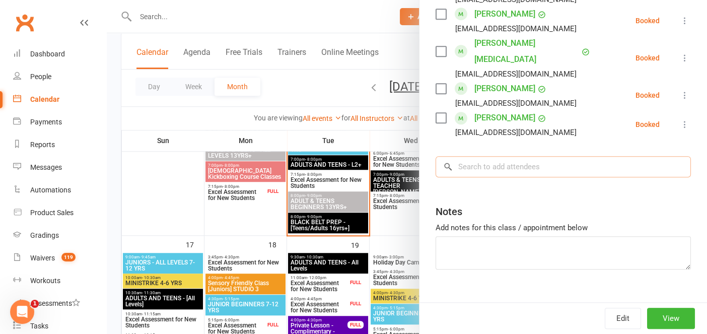
click at [489, 156] on input "search" at bounding box center [563, 166] width 255 height 21
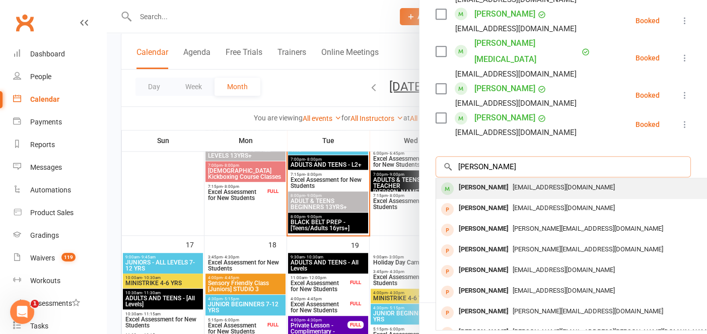
type input "[PERSON_NAME]"
click at [492, 180] on div "[PERSON_NAME]" at bounding box center [484, 187] width 58 height 15
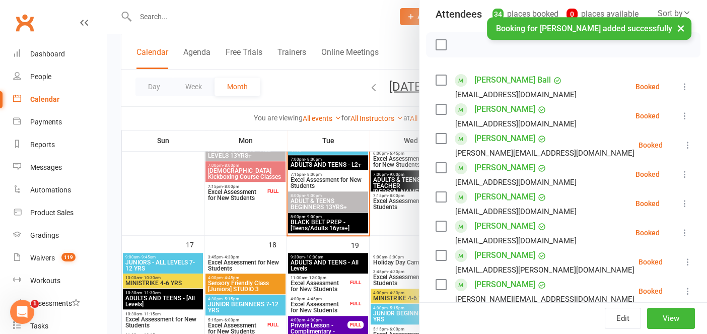
scroll to position [0, 0]
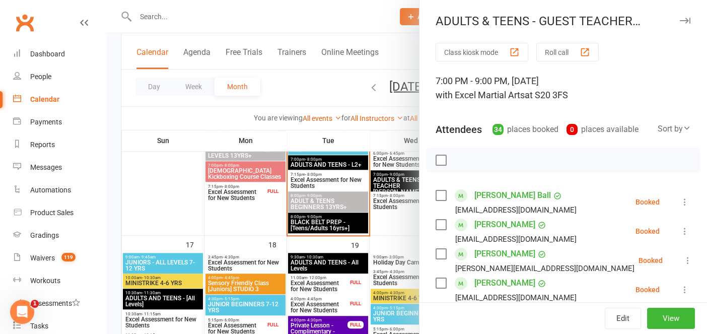
click at [398, 54] on div at bounding box center [407, 167] width 600 height 334
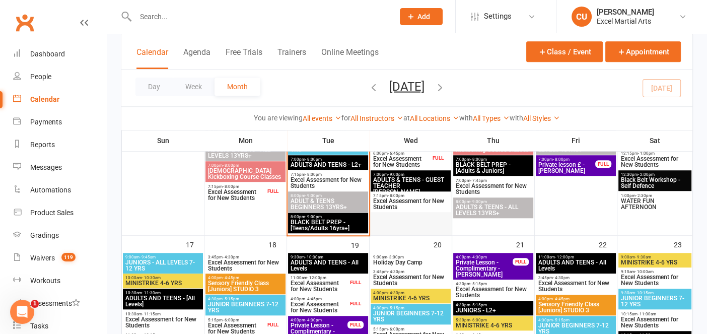
scroll to position [666, 0]
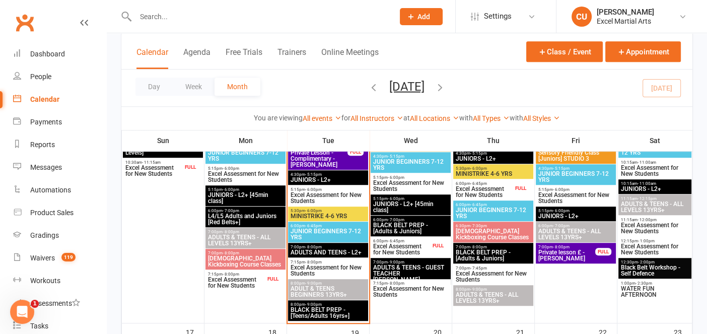
click at [442, 264] on span "ADULTS & TEENS - GUEST TEACHER [PERSON_NAME]" at bounding box center [411, 273] width 76 height 18
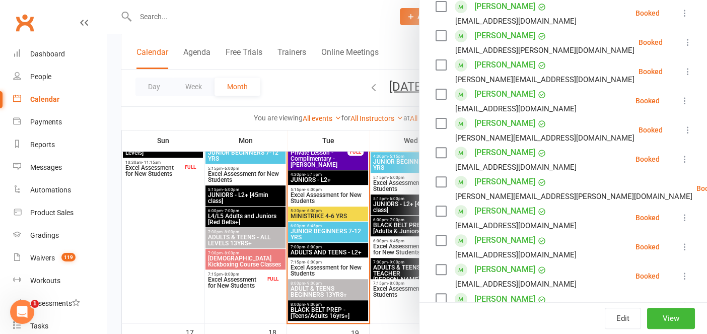
scroll to position [335, 0]
click at [516, 256] on div "[EMAIL_ADDRESS][DOMAIN_NAME]" at bounding box center [515, 254] width 121 height 13
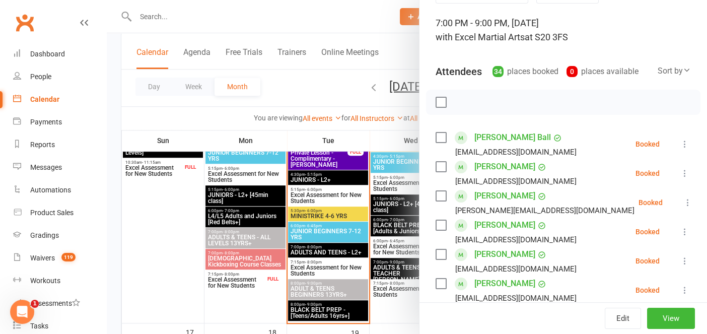
scroll to position [56, 0]
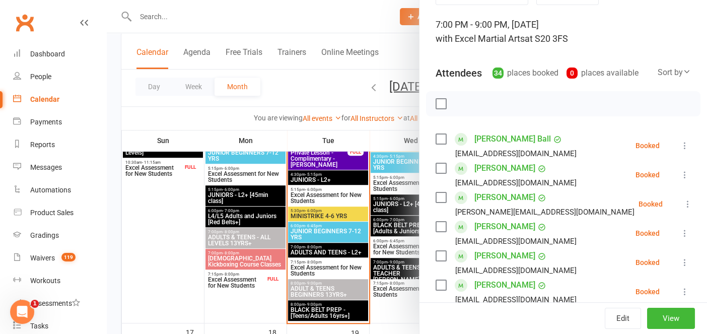
click at [399, 59] on div at bounding box center [407, 167] width 600 height 334
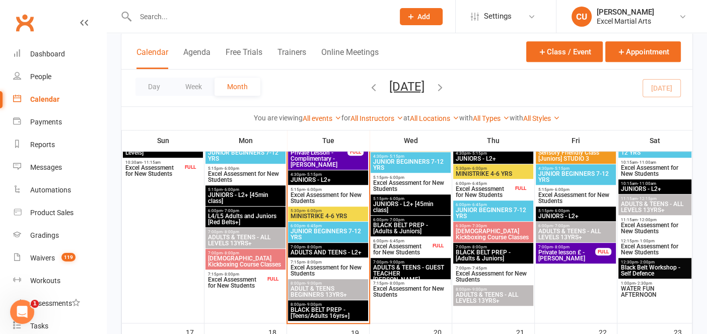
click at [400, 273] on span "ADULTS & TEENS - GUEST TEACHER [PERSON_NAME]" at bounding box center [411, 273] width 76 height 18
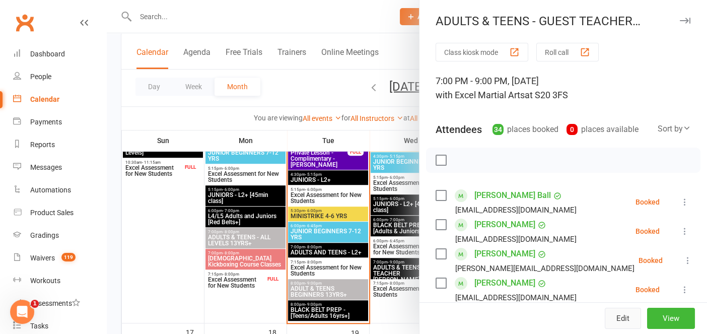
click at [615, 322] on button "Edit" at bounding box center [623, 318] width 36 height 21
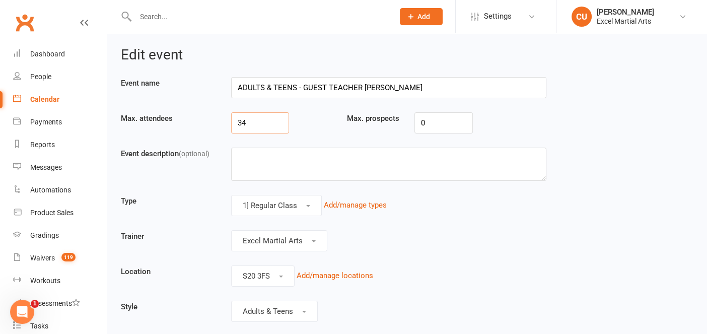
click at [253, 124] on input "34" at bounding box center [260, 122] width 58 height 21
type input "3"
type input "38"
click at [298, 125] on div "Max. attendees 38 Max. prospects 0" at bounding box center [333, 129] width 441 height 35
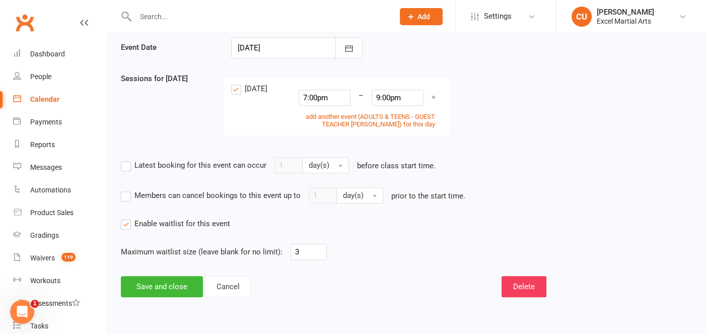
scroll to position [447, 0]
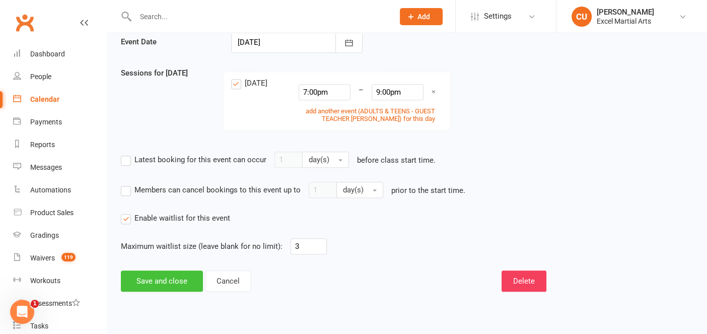
click at [172, 278] on button "Save and close" at bounding box center [162, 280] width 82 height 21
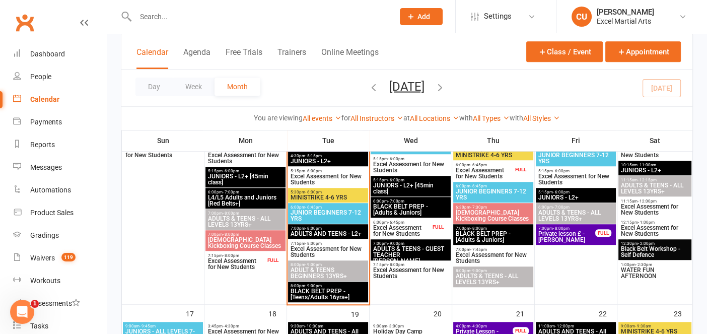
scroll to position [684, 0]
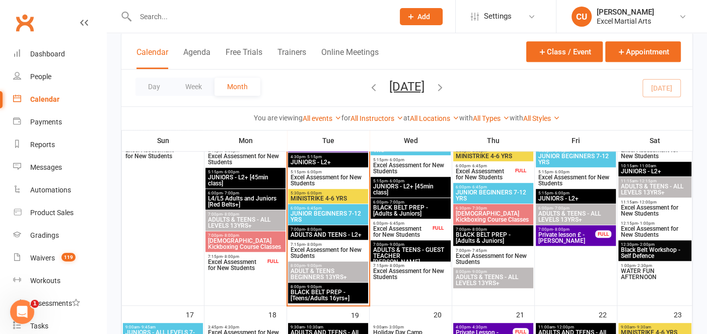
click at [393, 252] on span "ADULTS & TEENS - GUEST TEACHER [PERSON_NAME]" at bounding box center [411, 256] width 76 height 18
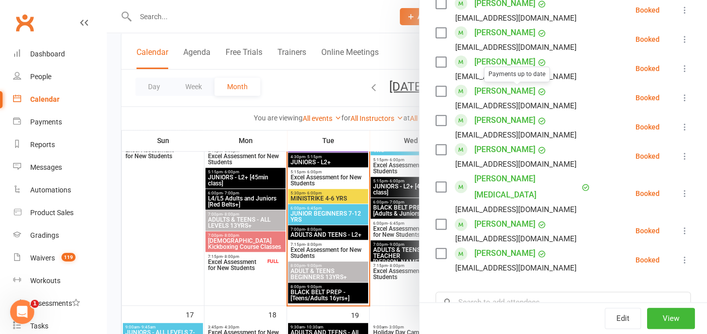
scroll to position [925, 0]
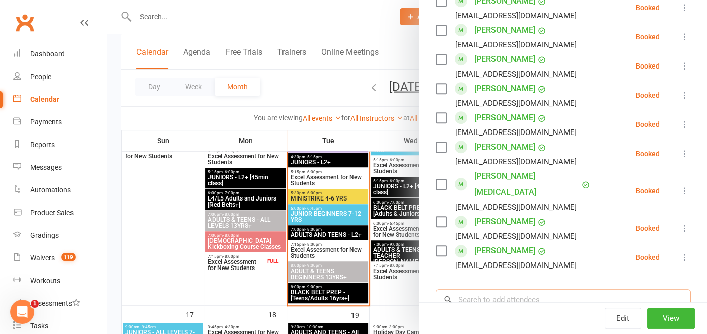
click at [488, 289] on input "search" at bounding box center [563, 299] width 255 height 21
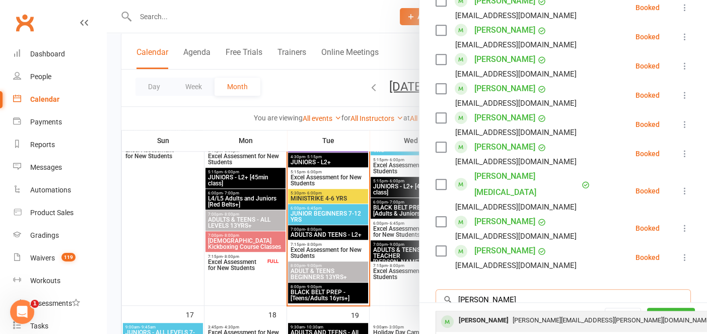
type input "[PERSON_NAME]"
click at [478, 313] on div "[PERSON_NAME]" at bounding box center [484, 320] width 58 height 15
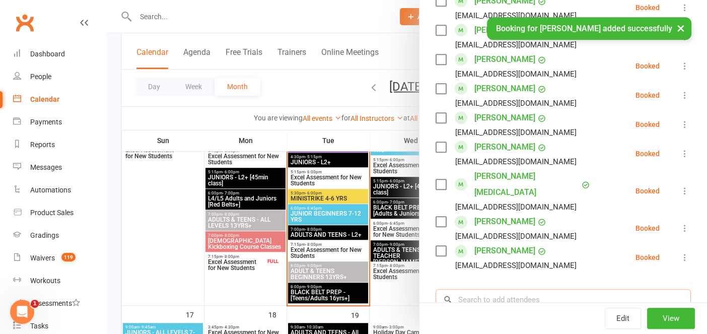
click at [468, 289] on input "search" at bounding box center [563, 299] width 255 height 21
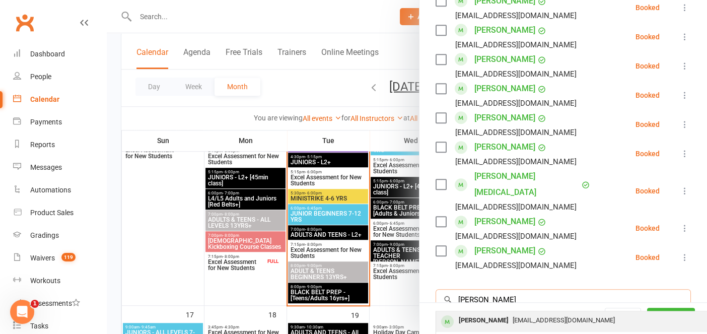
type input "[PERSON_NAME]"
click at [472, 313] on div "[PERSON_NAME]" at bounding box center [484, 320] width 58 height 15
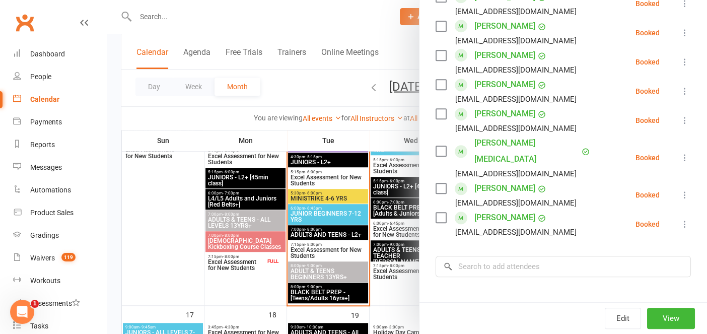
scroll to position [1016, 0]
click at [488, 168] on div "[EMAIL_ADDRESS][DOMAIN_NAME]" at bounding box center [515, 174] width 121 height 13
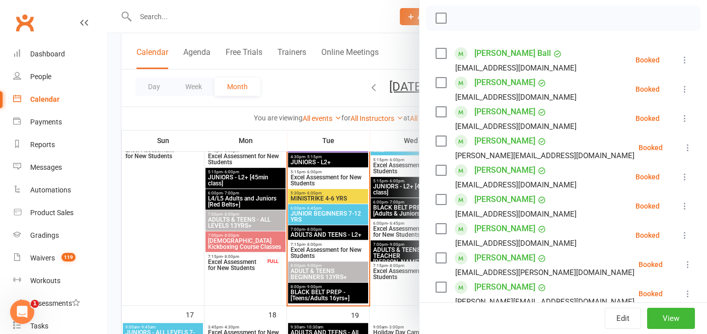
scroll to position [141, 0]
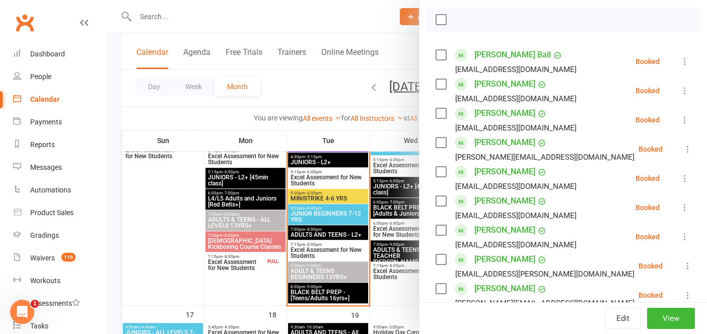
click at [407, 57] on div at bounding box center [407, 167] width 600 height 334
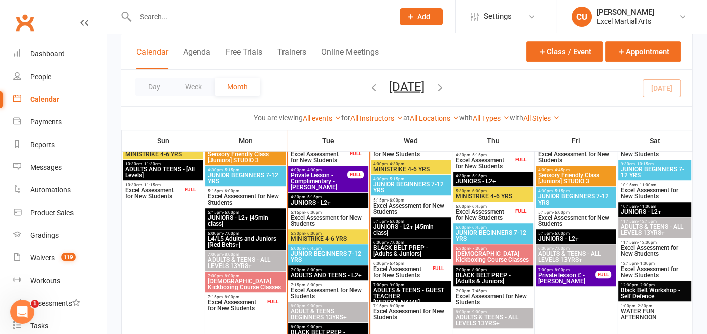
scroll to position [643, 0]
